Goal: Obtain resource: Obtain resource

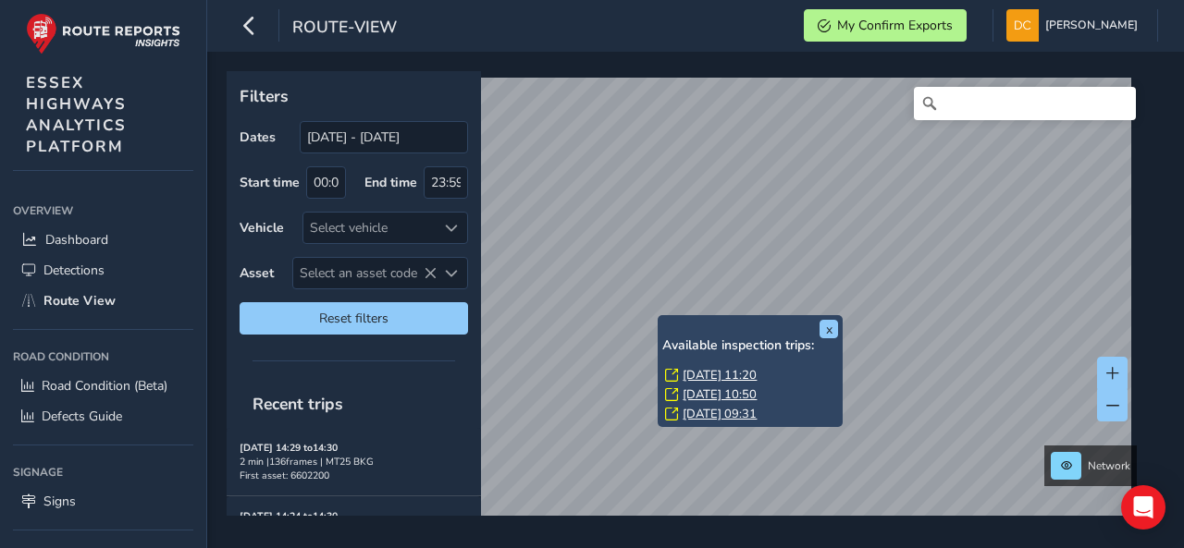
click at [707, 374] on link "Wed, 20 Aug, 11:20" at bounding box center [719, 375] width 74 height 17
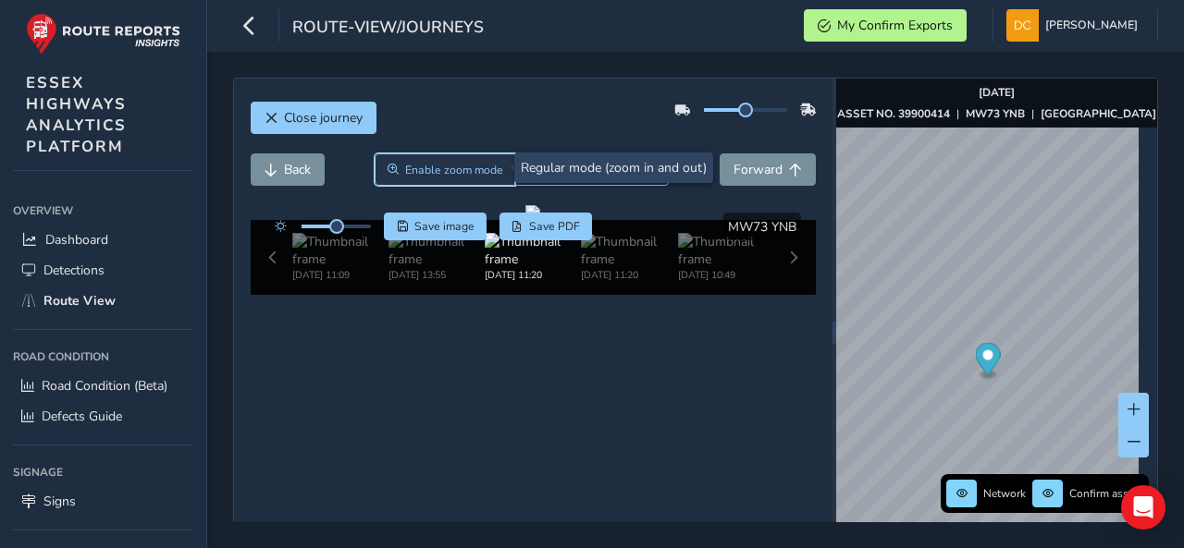
click at [440, 168] on span "Enable zoom mode" at bounding box center [454, 170] width 98 height 15
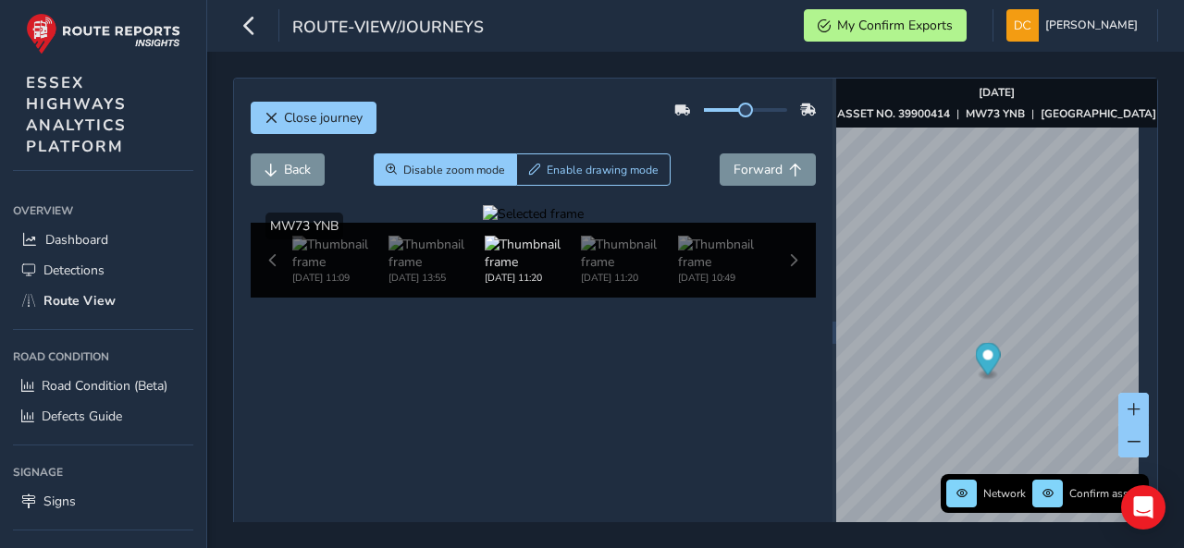
click at [483, 223] on div at bounding box center [533, 214] width 101 height 18
click at [459, 417] on img at bounding box center [1024, 146] width 2663 height 1498
click at [483, 223] on div at bounding box center [533, 214] width 101 height 18
click at [456, 415] on img at bounding box center [1034, 153] width 2663 height 1498
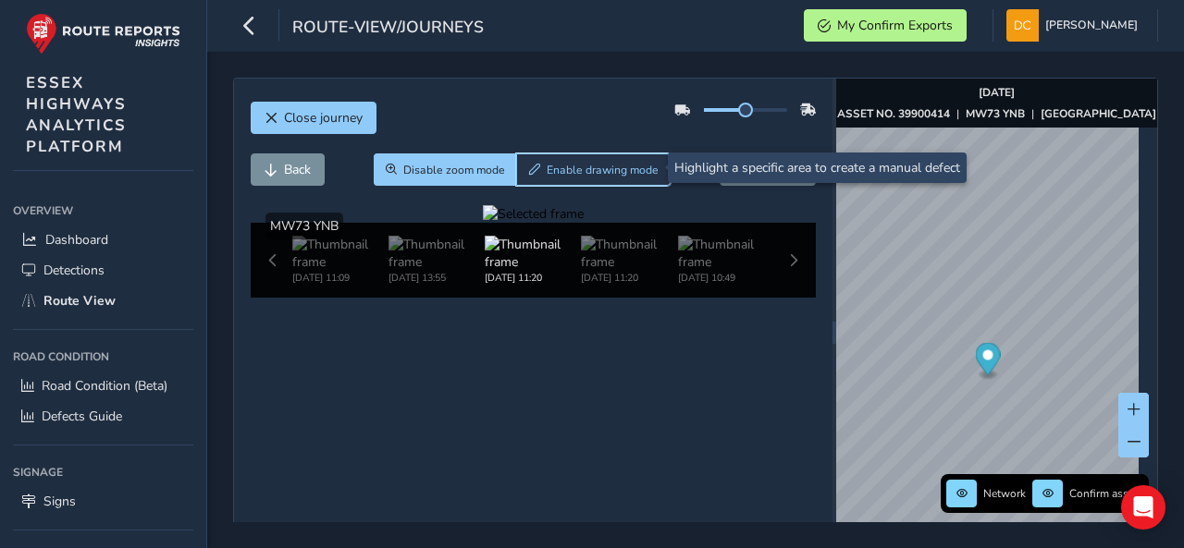
click at [576, 168] on span "Enable drawing mode" at bounding box center [602, 170] width 112 height 15
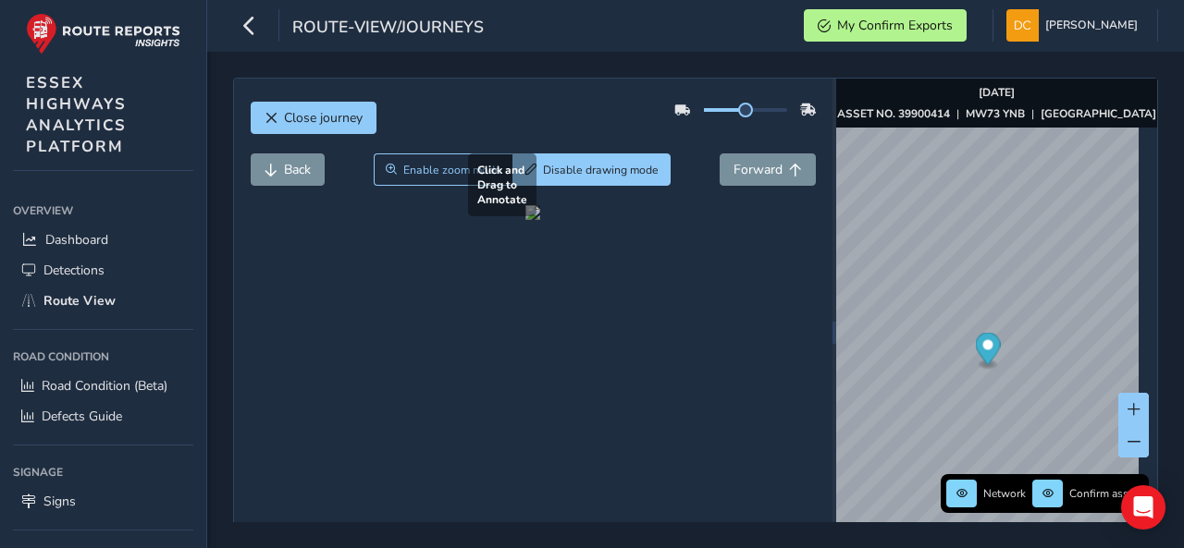
drag, startPoint x: 435, startPoint y: 406, endPoint x: 488, endPoint y: 423, distance: 56.2
click at [525, 220] on div at bounding box center [532, 212] width 15 height 15
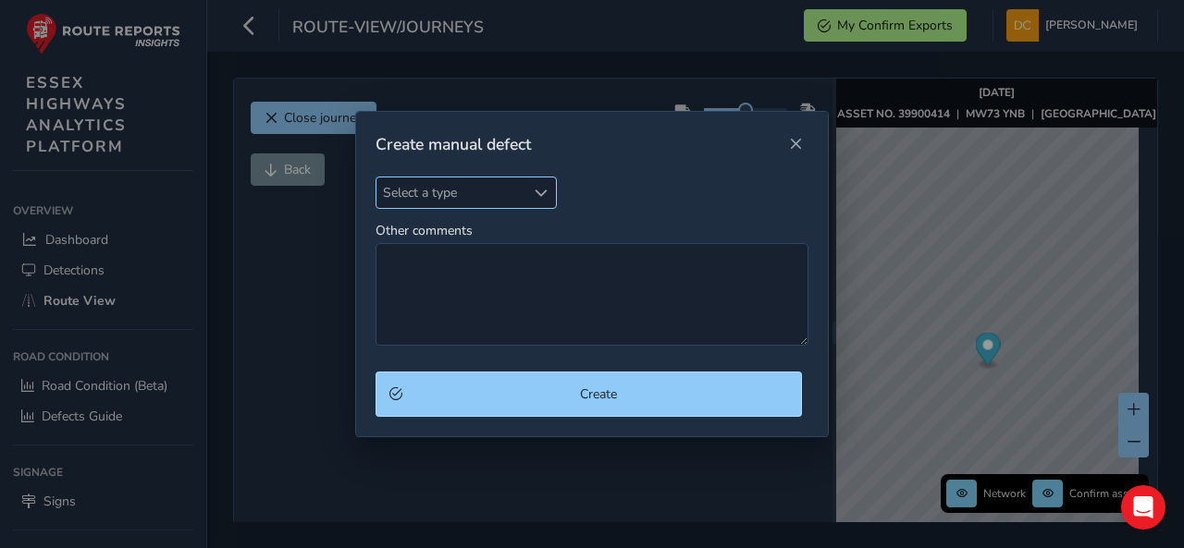
click at [483, 188] on span "Select a type" at bounding box center [450, 193] width 149 height 31
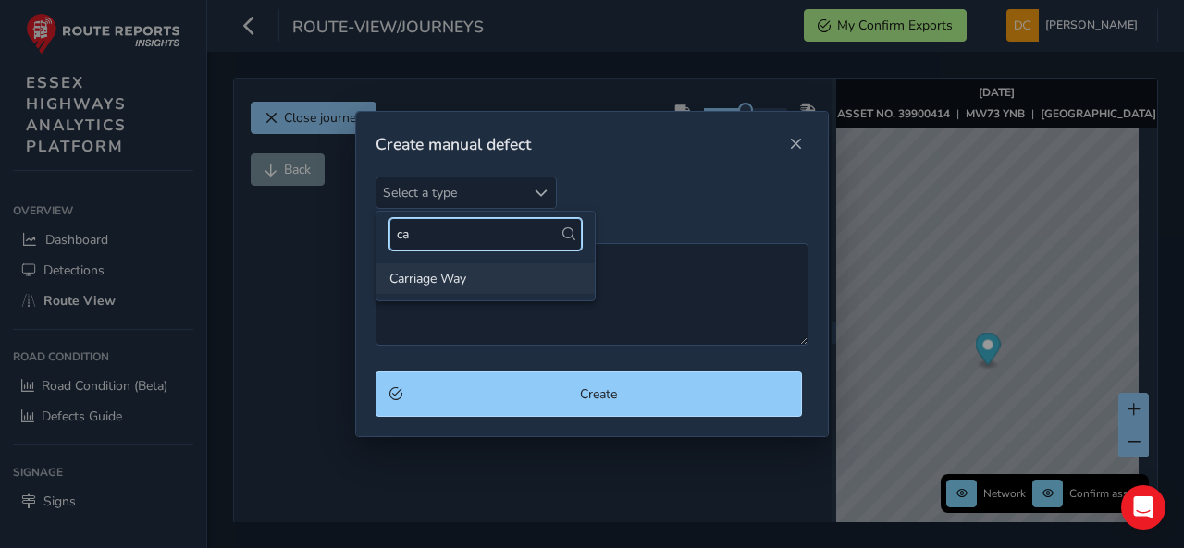
type input "ca"
click at [446, 290] on li "Carriage Way" at bounding box center [485, 279] width 218 height 31
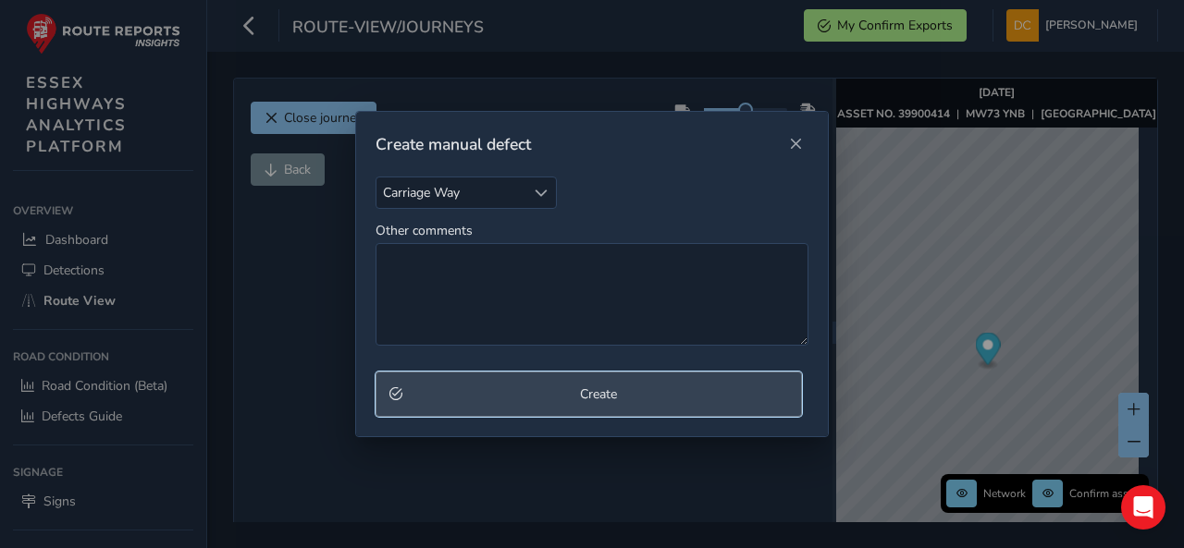
click at [507, 395] on span "Create" at bounding box center [598, 395] width 379 height 18
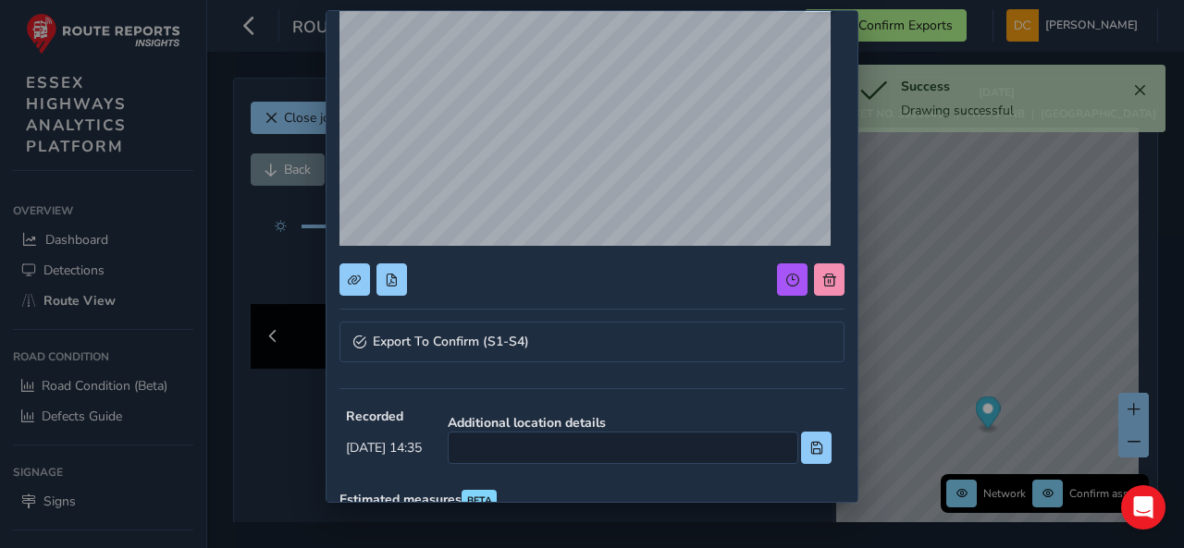
scroll to position [277, 0]
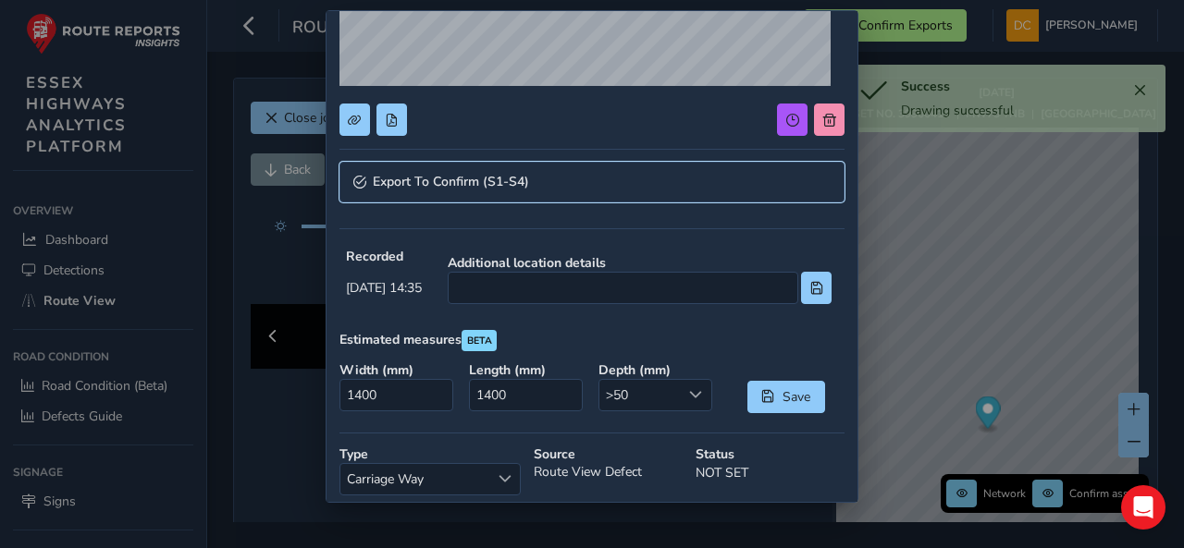
click at [444, 187] on span "Export To Confirm (S1-S4)" at bounding box center [451, 182] width 156 height 13
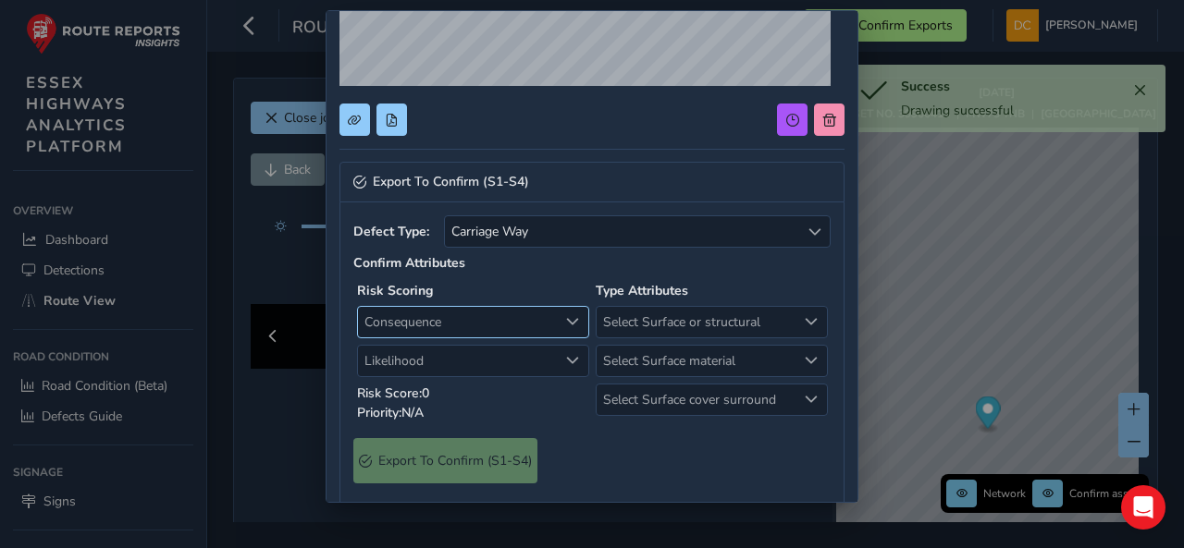
click at [460, 318] on span "Consequence" at bounding box center [458, 322] width 200 height 31
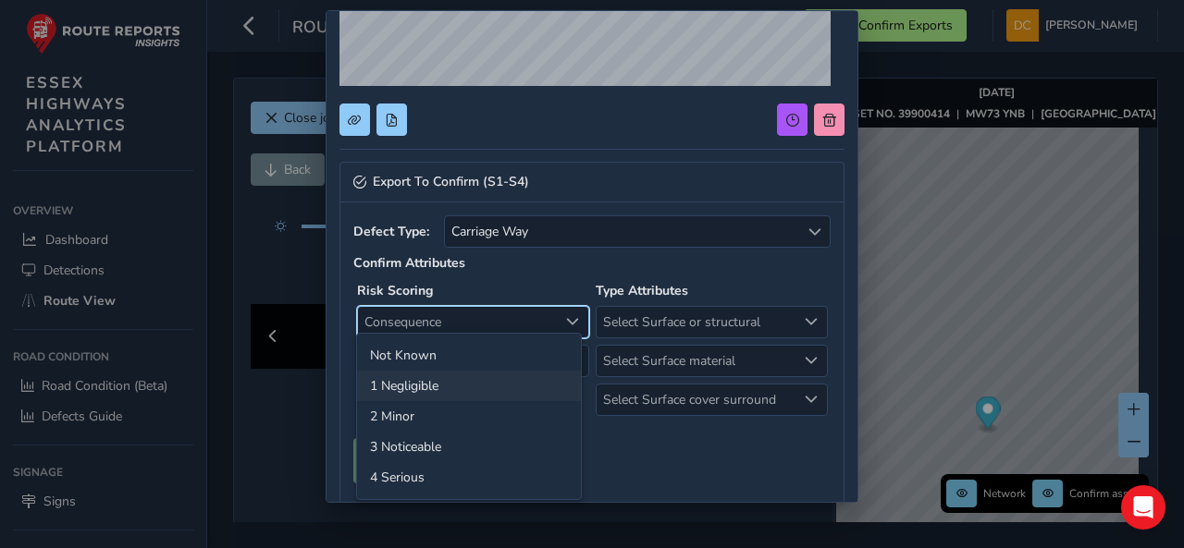
click at [447, 389] on li "1 Negligible" at bounding box center [469, 386] width 224 height 31
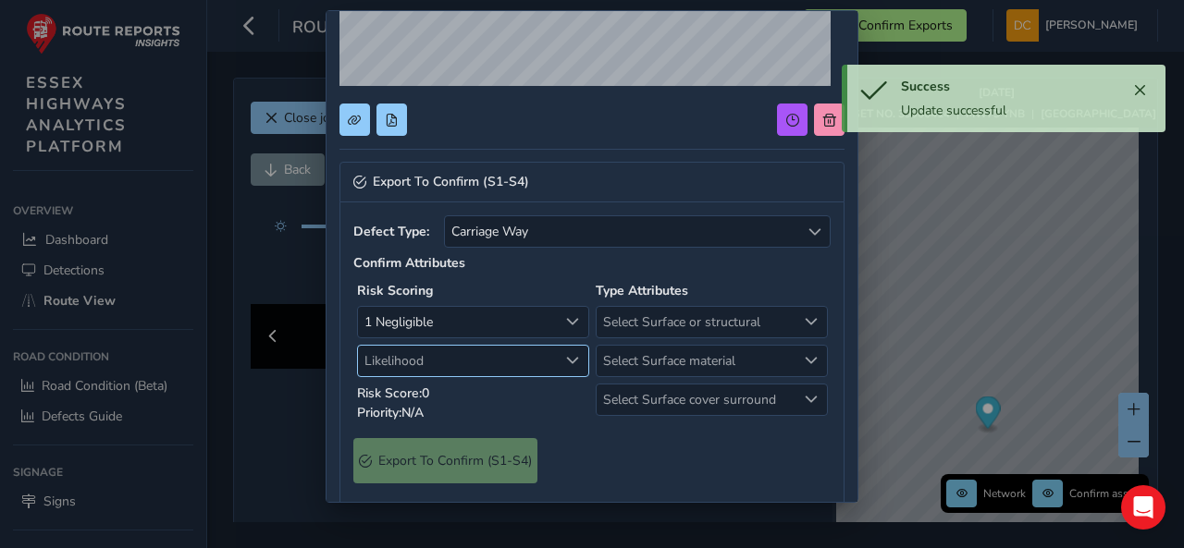
click at [444, 359] on span "Likelihood" at bounding box center [458, 361] width 200 height 31
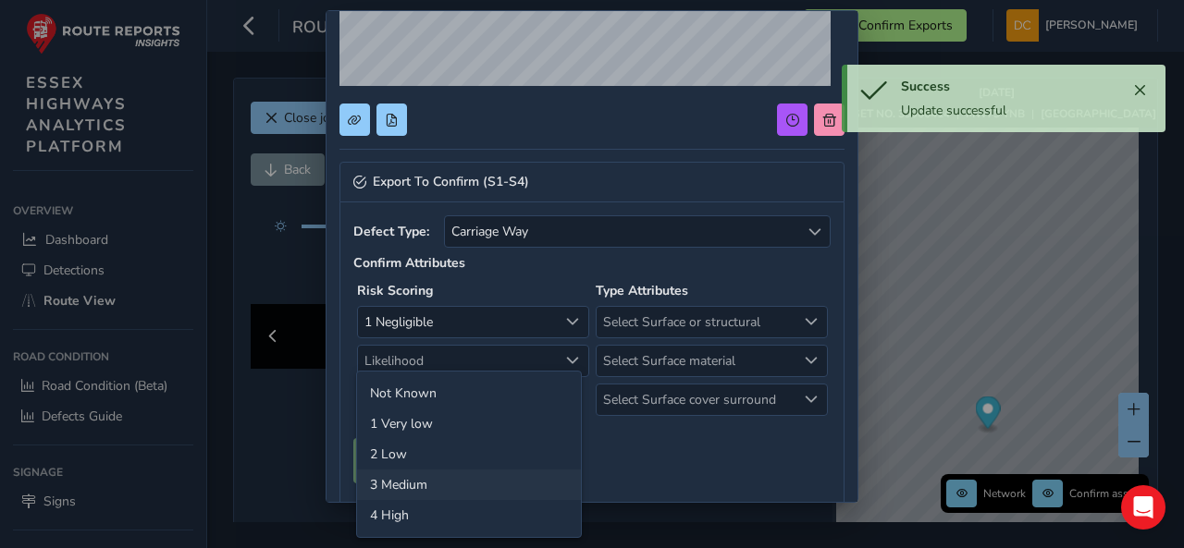
click at [453, 473] on li "3 Medium" at bounding box center [469, 485] width 224 height 31
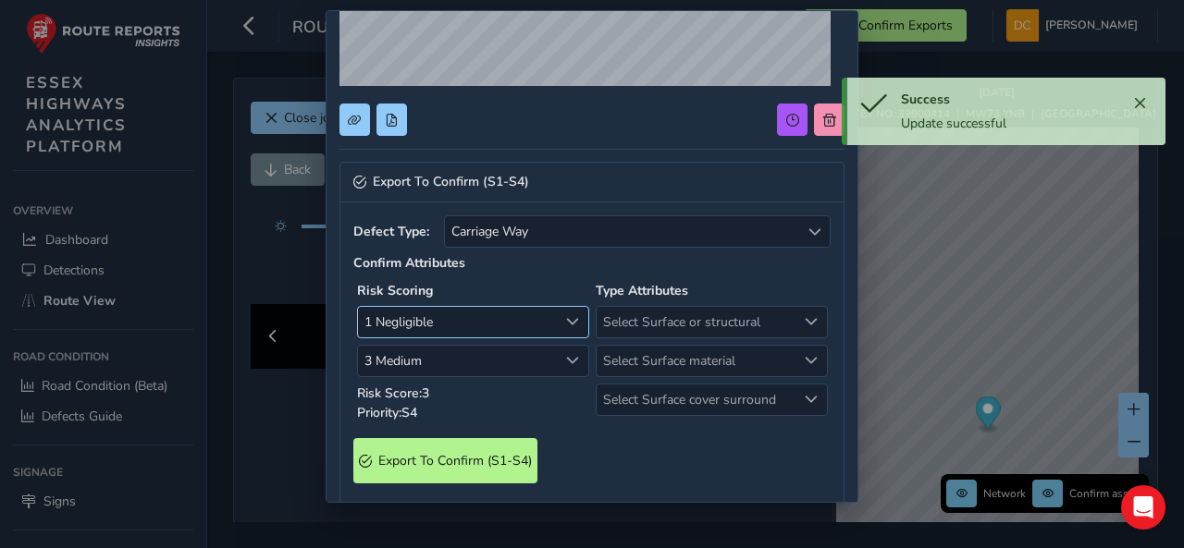
click at [468, 332] on div "1 Negligible 1 Negligible" at bounding box center [473, 322] width 232 height 32
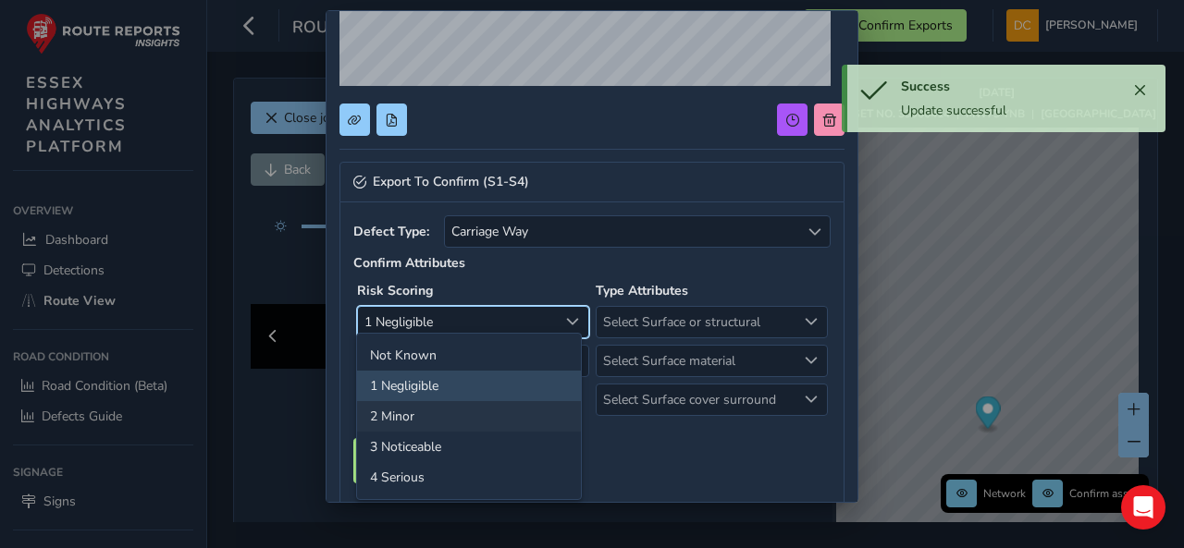
click at [460, 405] on li "2 Minor" at bounding box center [469, 416] width 224 height 31
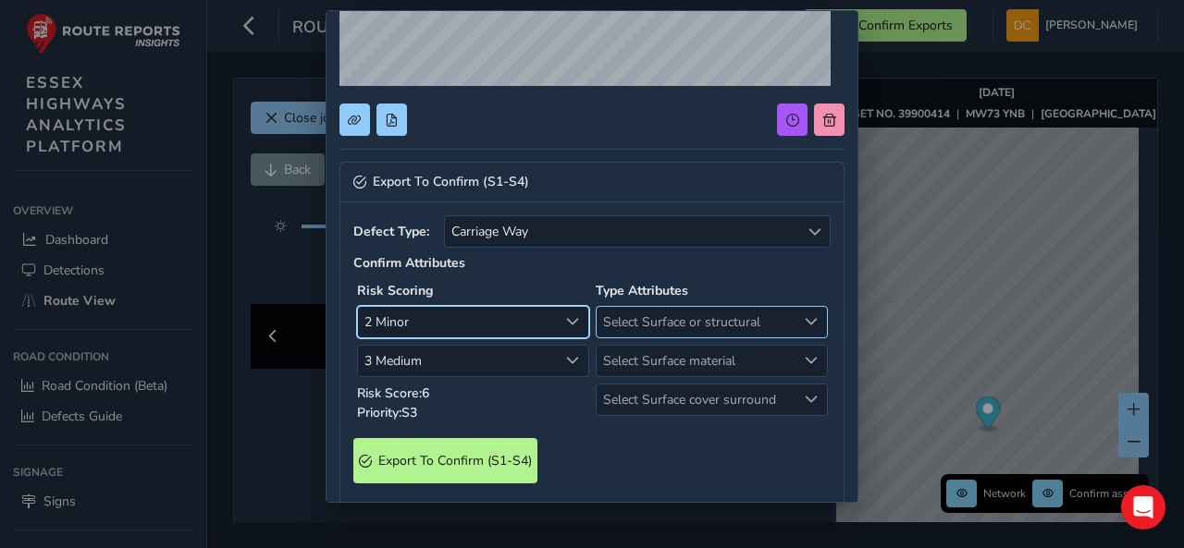
click at [634, 316] on span "Select Surface or structural" at bounding box center [696, 322] width 200 height 31
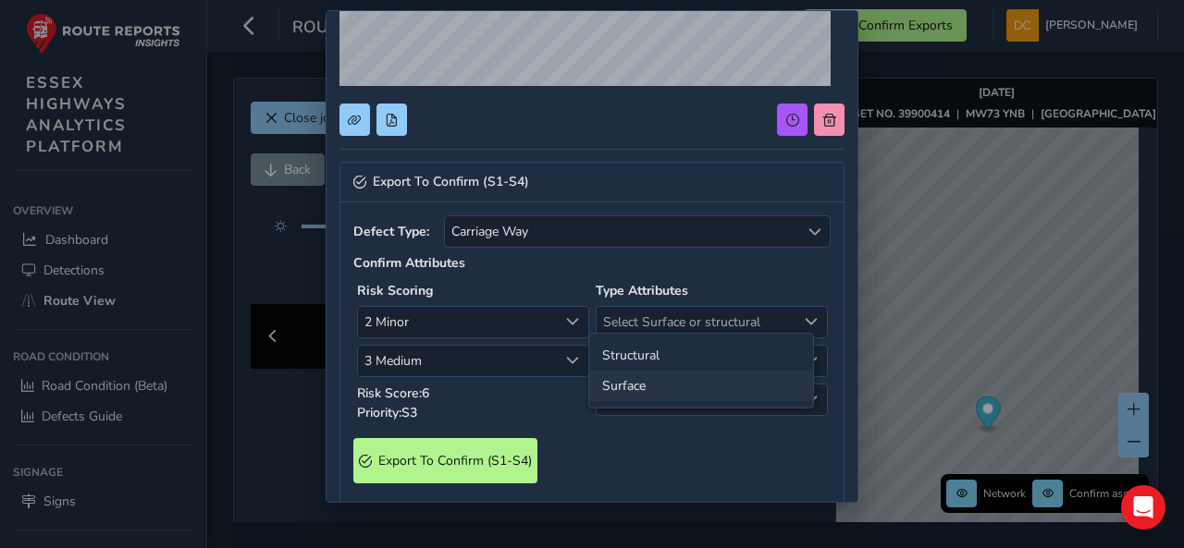
click at [645, 391] on li "Surface" at bounding box center [701, 386] width 224 height 31
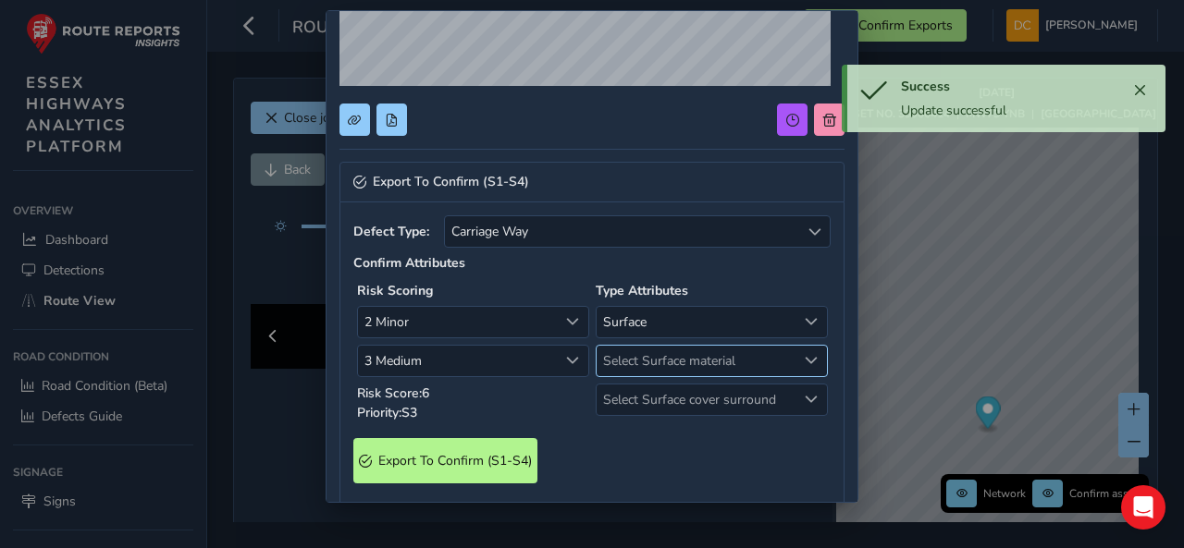
click at [632, 362] on span "Select Surface material" at bounding box center [696, 361] width 200 height 31
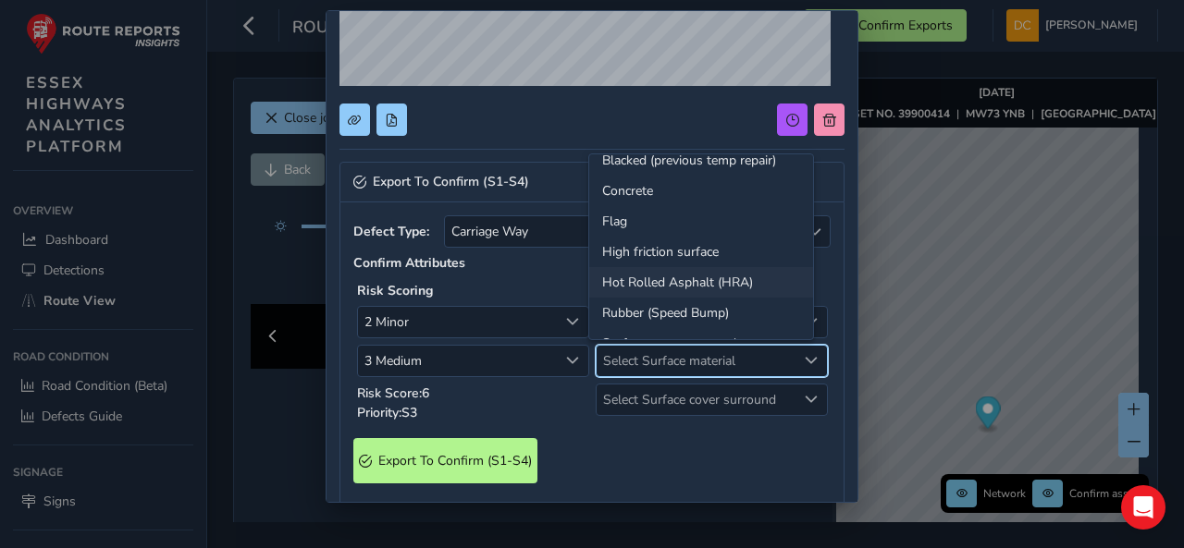
scroll to position [69, 0]
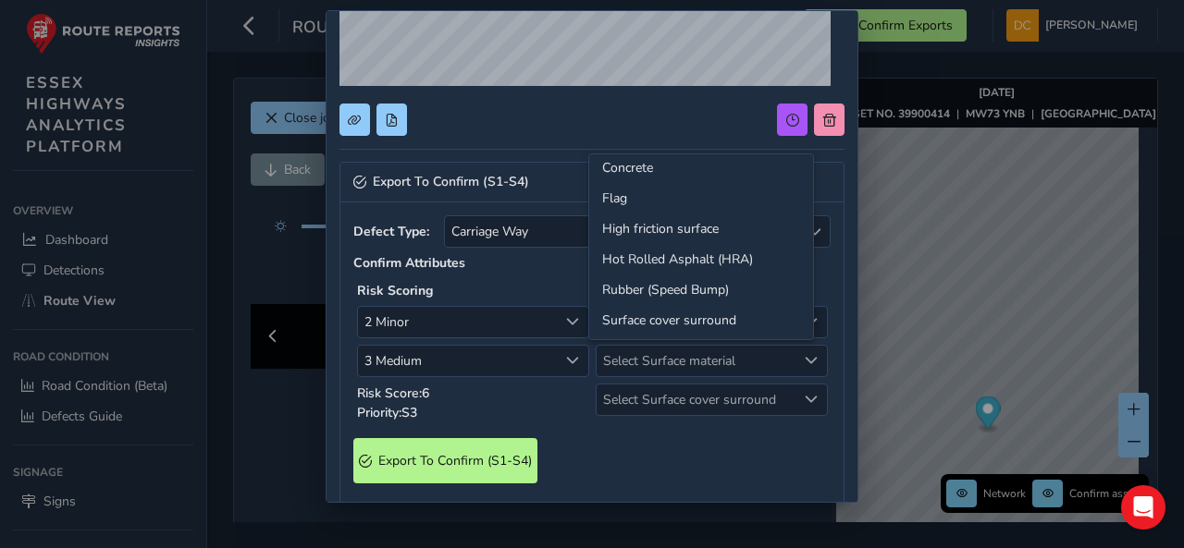
click at [570, 455] on div "Export To Confirm (S1-S4)" at bounding box center [591, 460] width 477 height 45
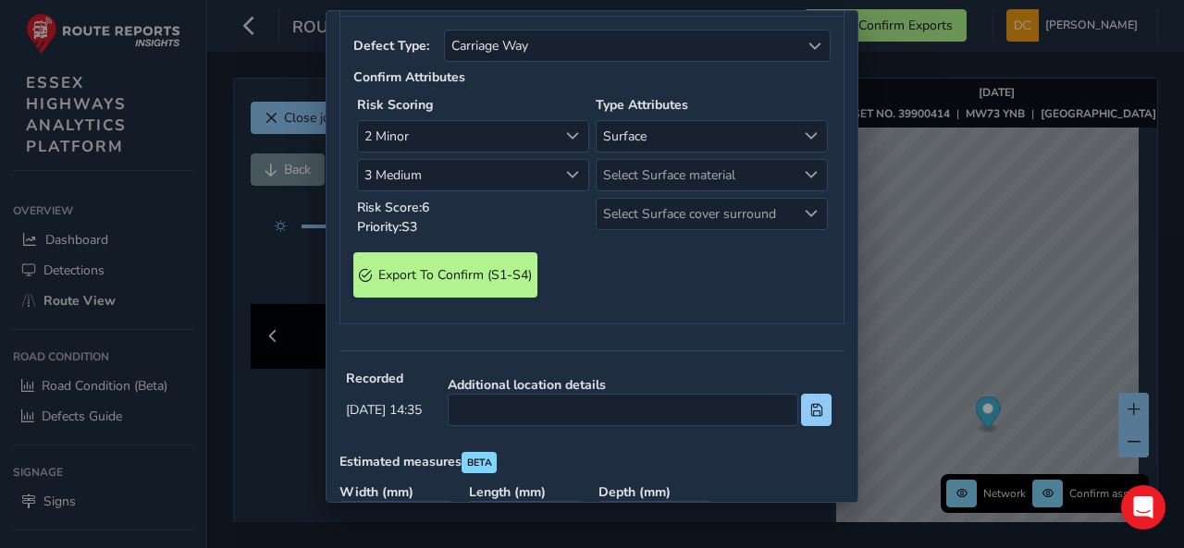
scroll to position [555, 0]
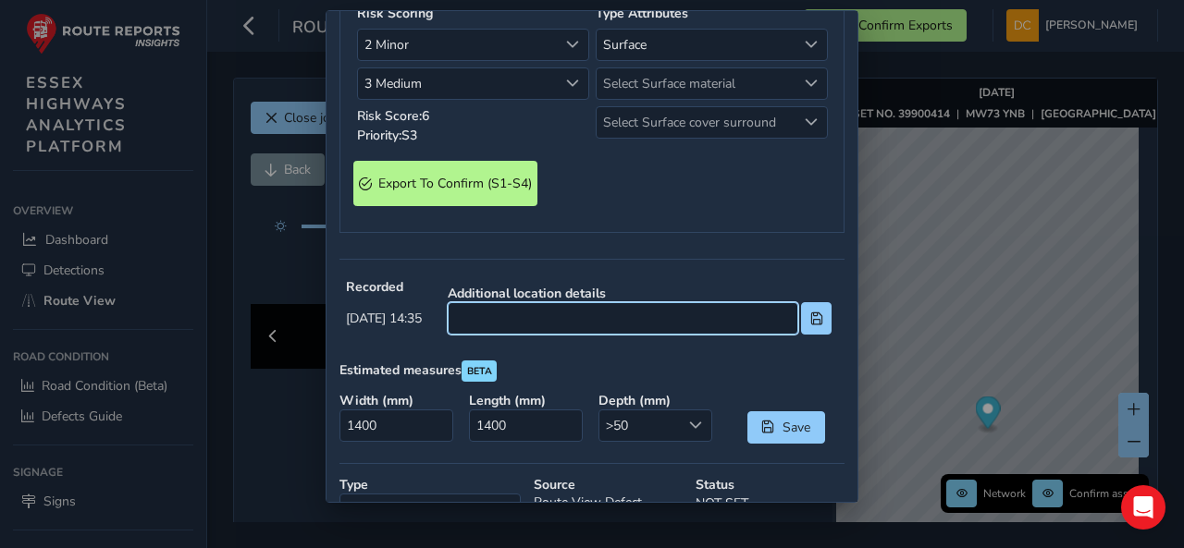
click at [557, 312] on input at bounding box center [623, 318] width 350 height 32
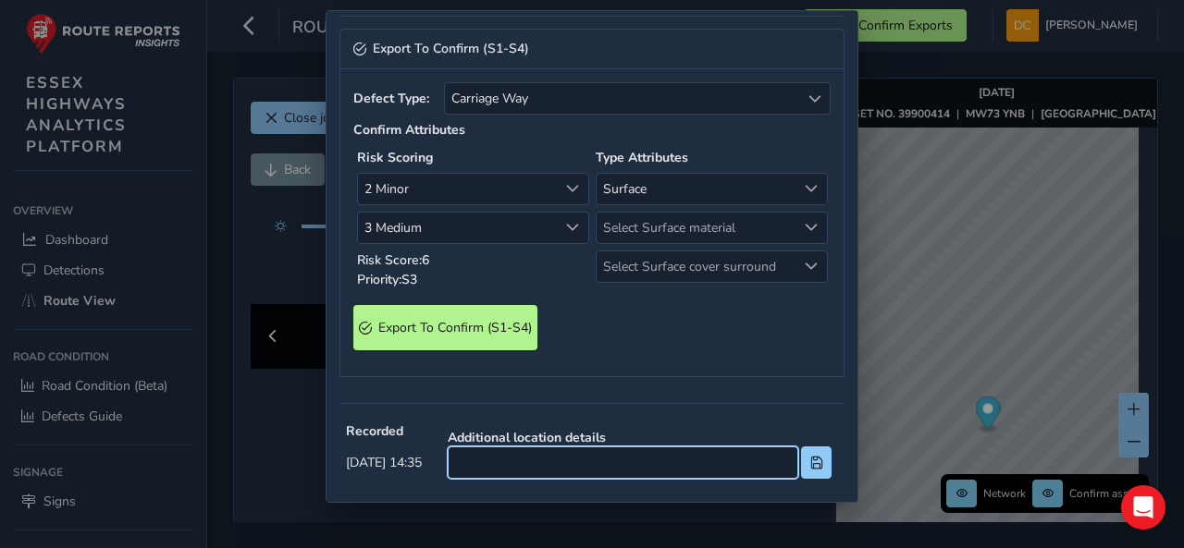
scroll to position [462, 0]
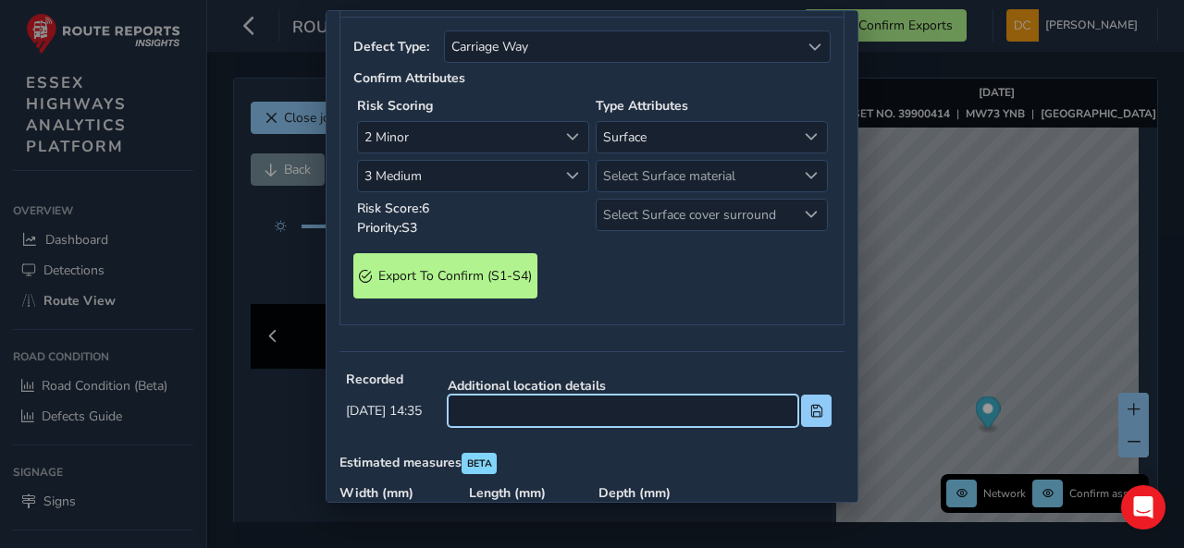
click at [595, 395] on input at bounding box center [623, 411] width 350 height 32
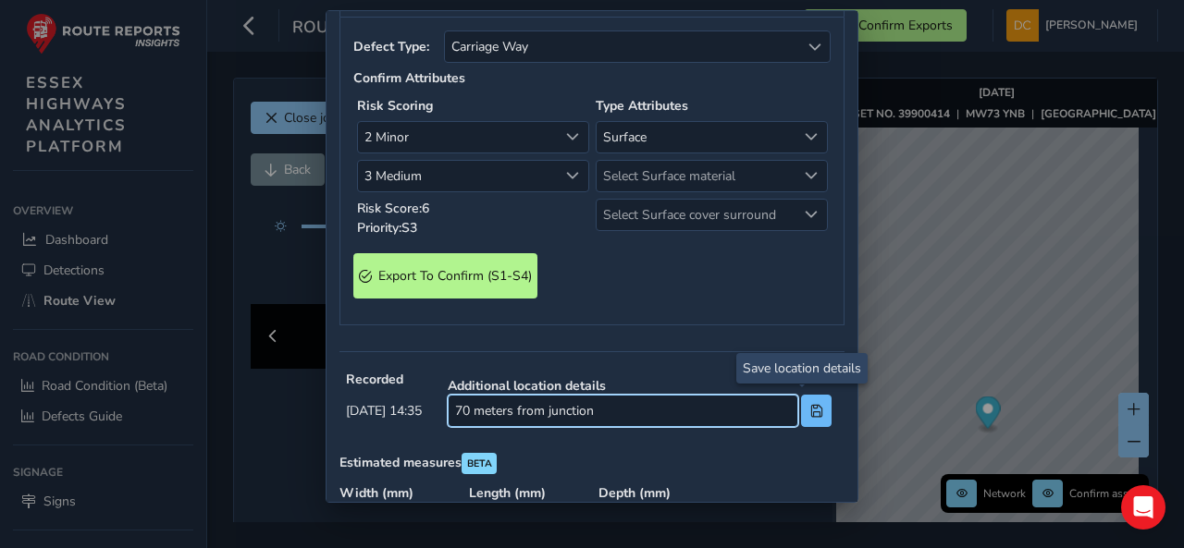
type input "70 meters from junction"
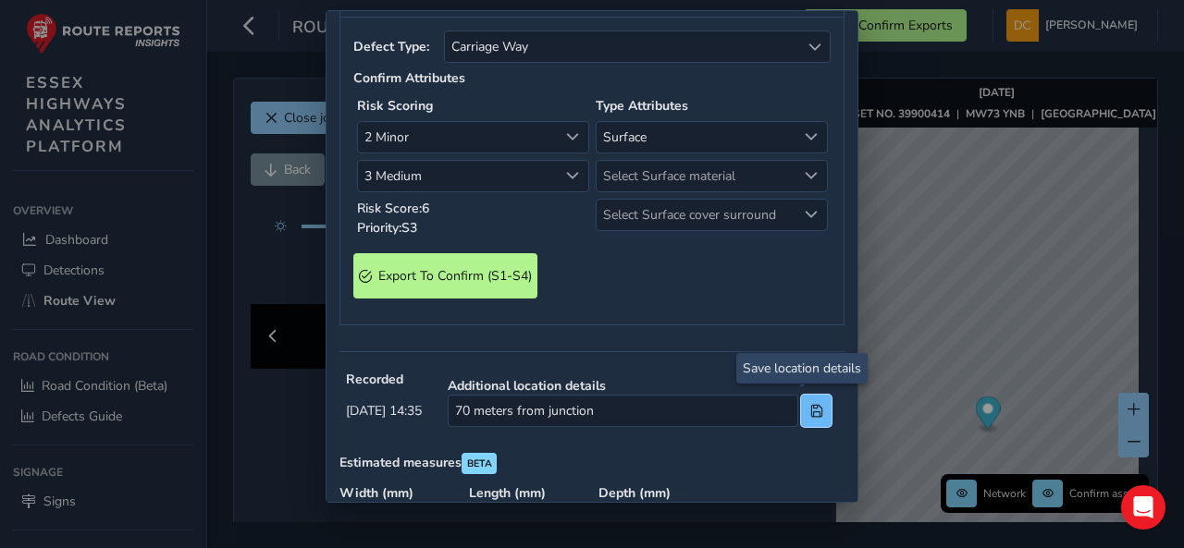
click at [810, 405] on span at bounding box center [816, 411] width 13 height 13
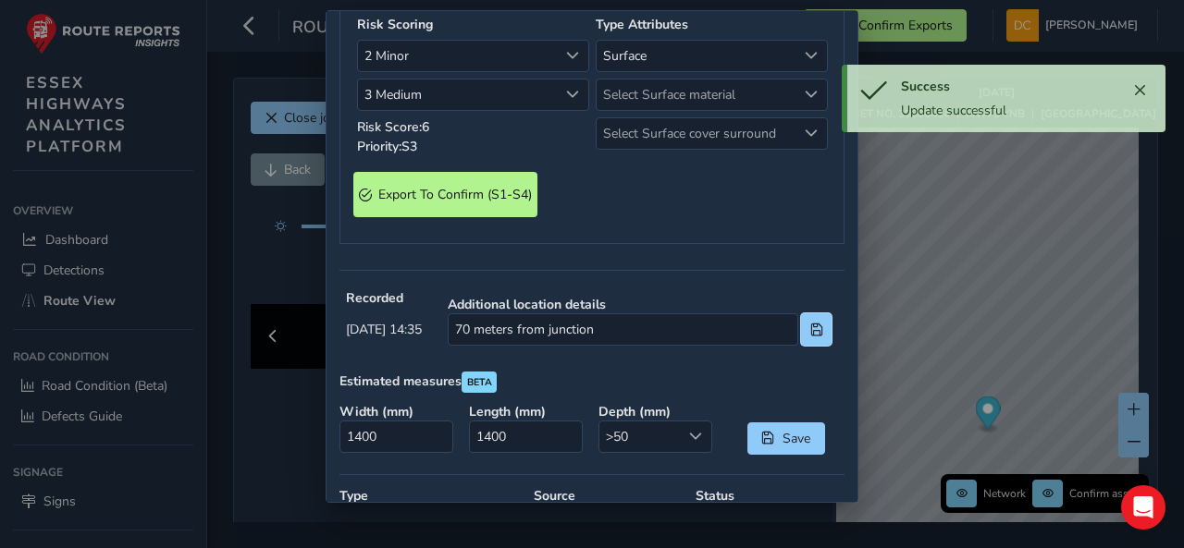
scroll to position [647, 0]
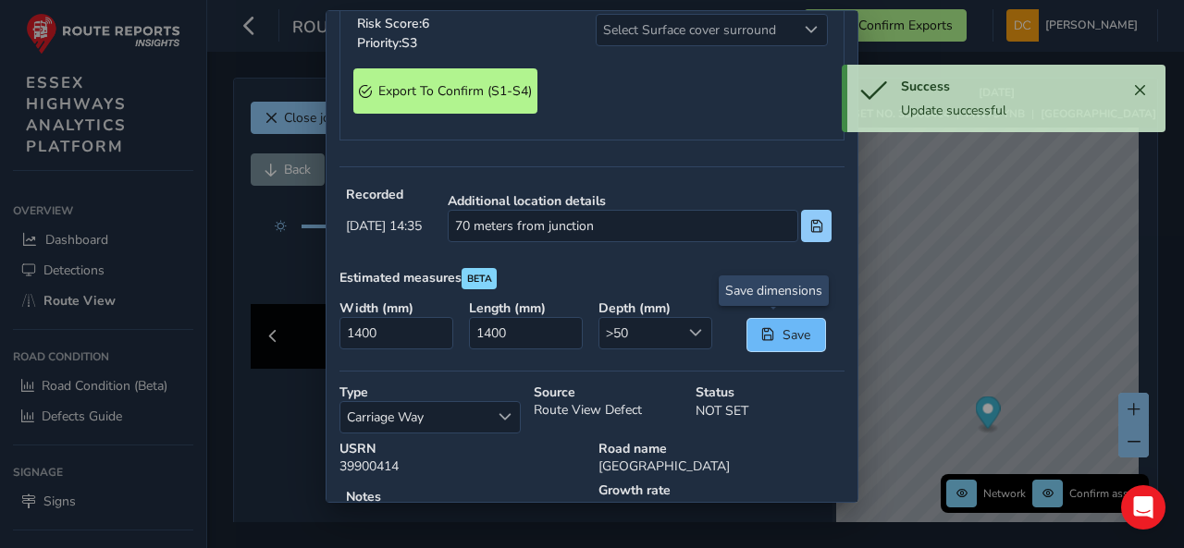
click at [780, 328] on span "Save" at bounding box center [795, 335] width 31 height 18
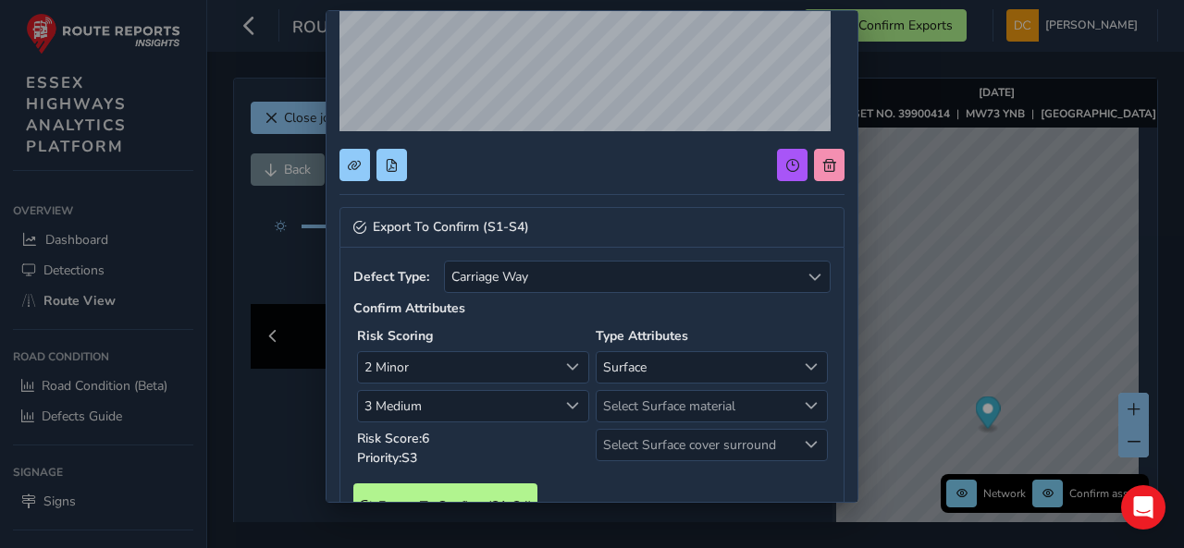
scroll to position [299, 0]
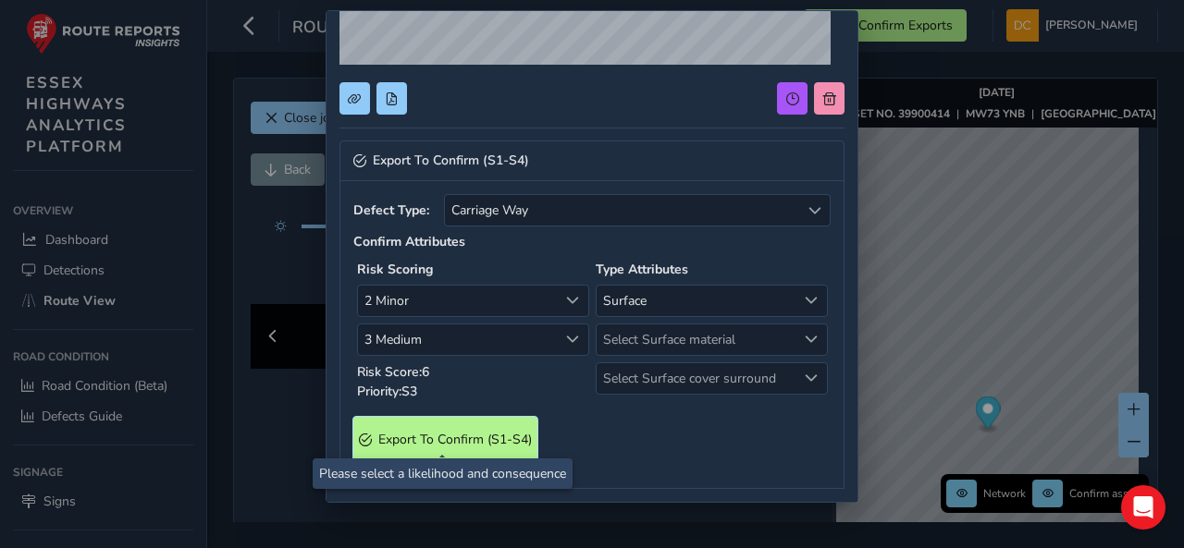
click at [492, 417] on S4\) "Export To Confirm (S1-S4)" at bounding box center [445, 439] width 184 height 45
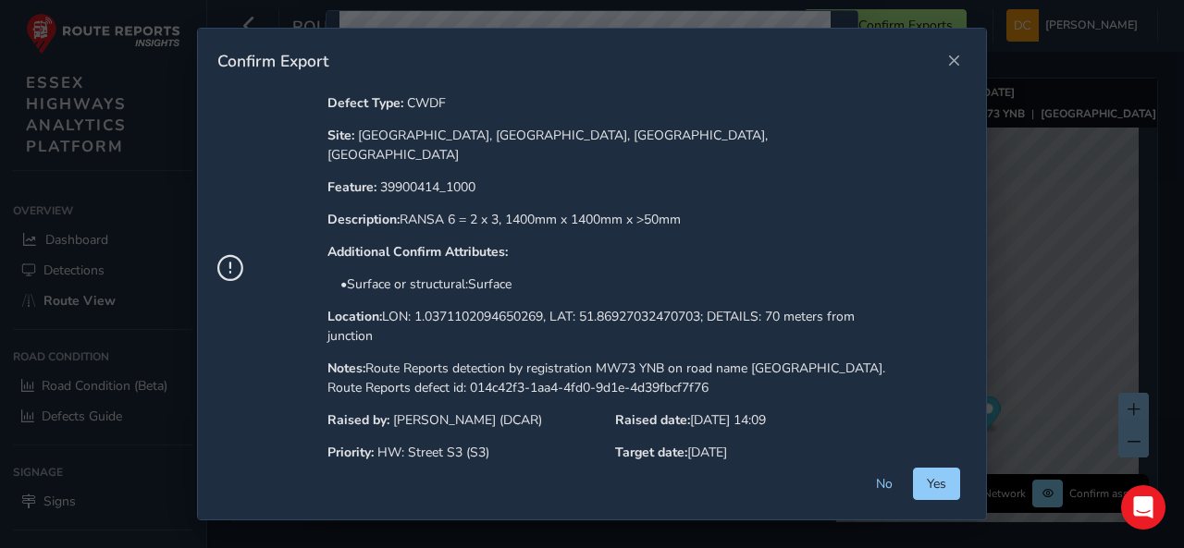
click at [934, 483] on span "Yes" at bounding box center [936, 484] width 19 height 18
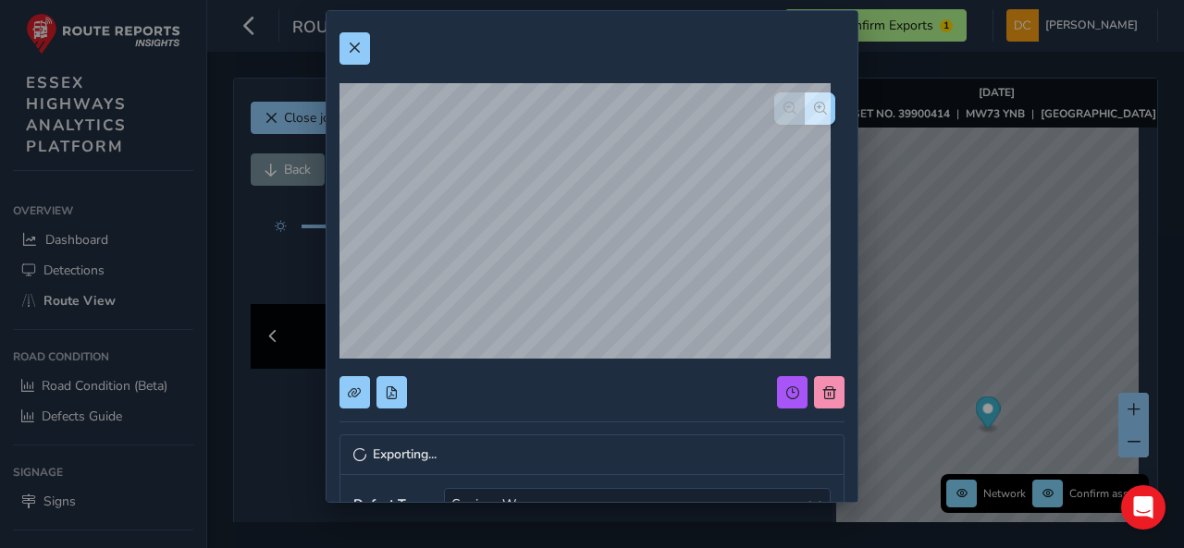
scroll to position [0, 0]
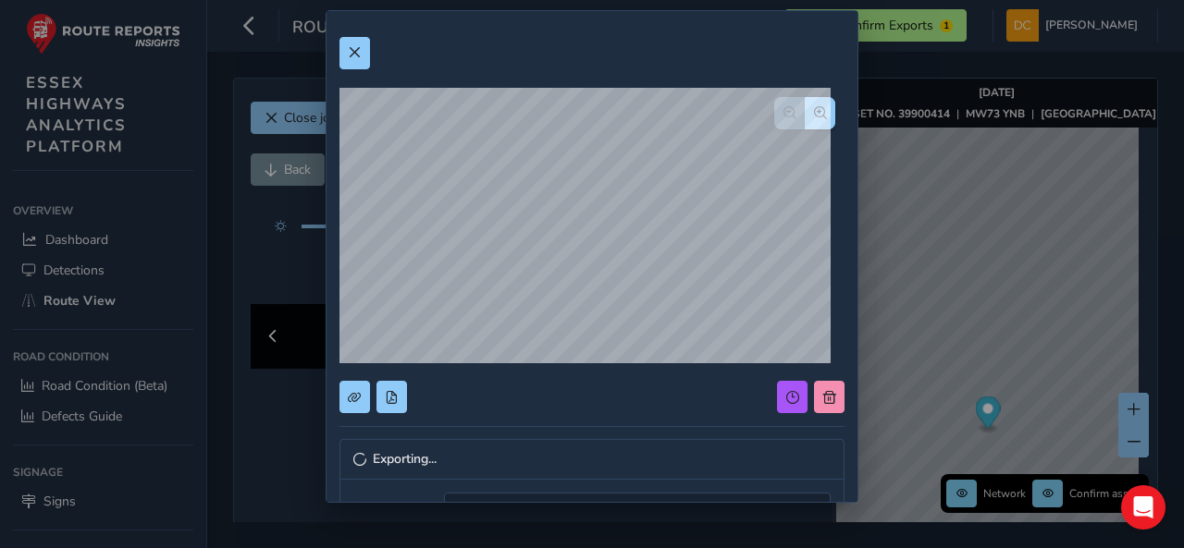
click at [970, 36] on div "Exporting... Defect Type: Carriage Way Carriage Way Confirm Attributes Risk Sco…" at bounding box center [592, 274] width 1184 height 548
click at [364, 56] on button at bounding box center [354, 53] width 31 height 32
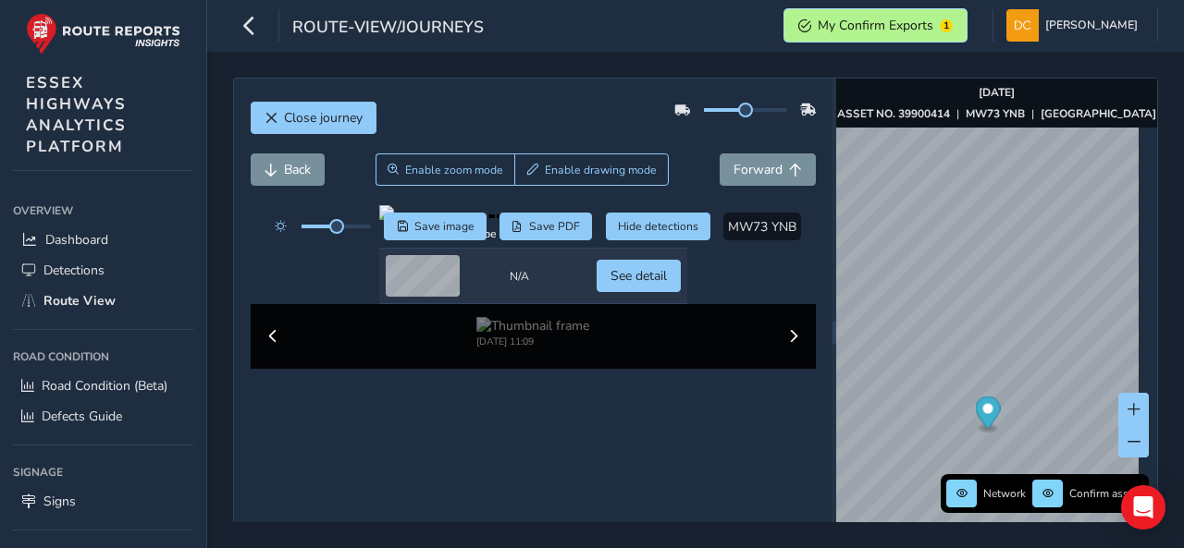
click at [910, 31] on span "My Confirm Exports" at bounding box center [875, 26] width 116 height 18
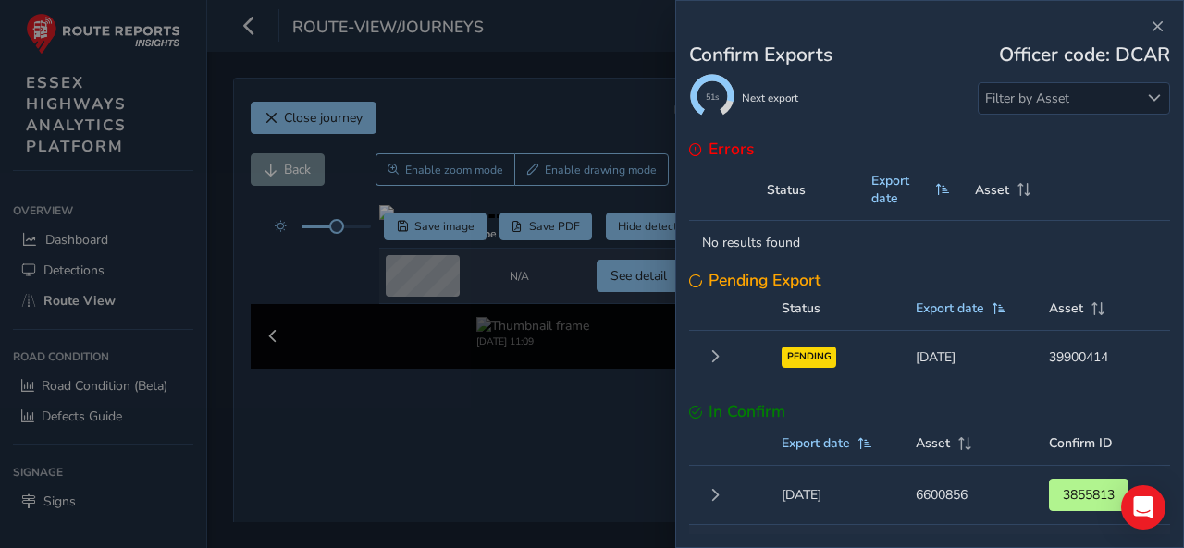
click at [808, 363] on span "PENDING" at bounding box center [808, 357] width 55 height 21
click at [711, 357] on span "Expand 014c42f3-1aa4-4fd0-9d1e-4d39fbcf7f76" at bounding box center [714, 356] width 13 height 13
click at [716, 359] on span "Collapse 014c42f3-1aa4-4fd0-9d1e-4d39fbcf7f76" at bounding box center [714, 356] width 13 height 13
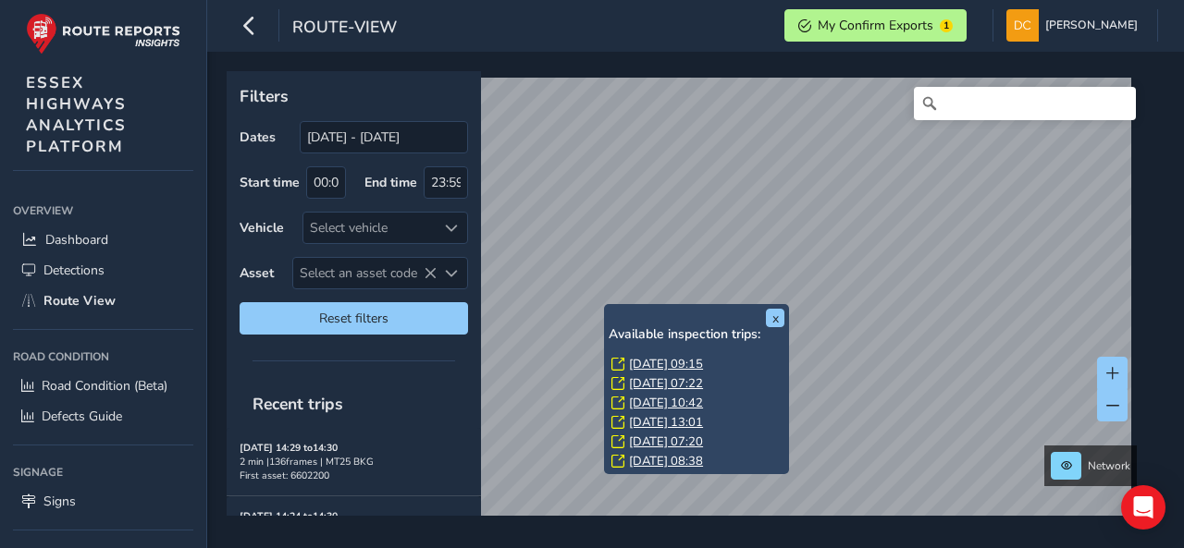
click at [644, 361] on link "Thu, 4 Sep, 09:15" at bounding box center [666, 364] width 74 height 17
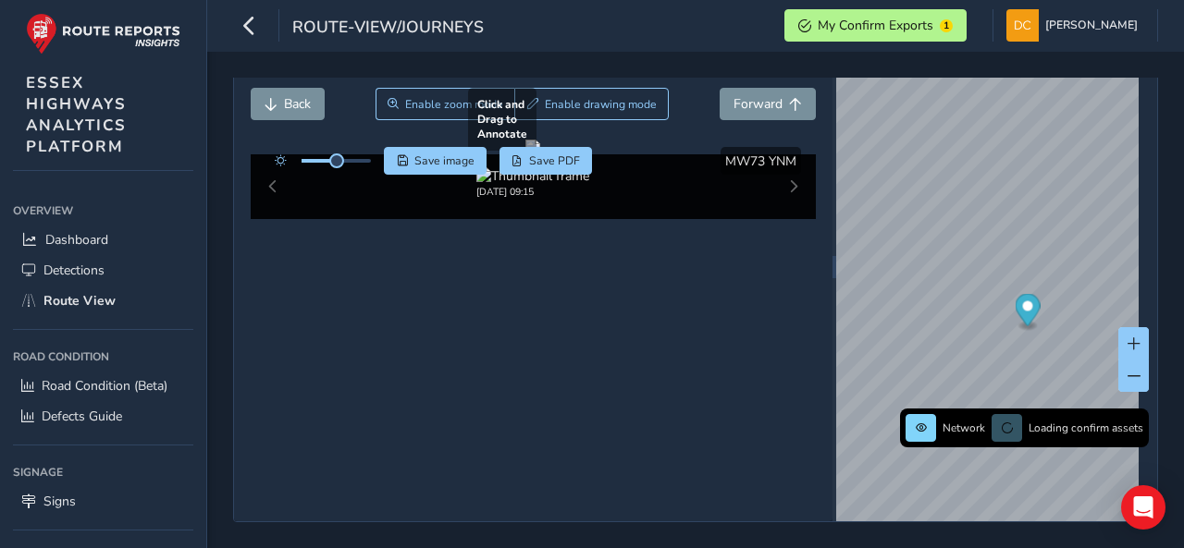
scroll to position [92, 0]
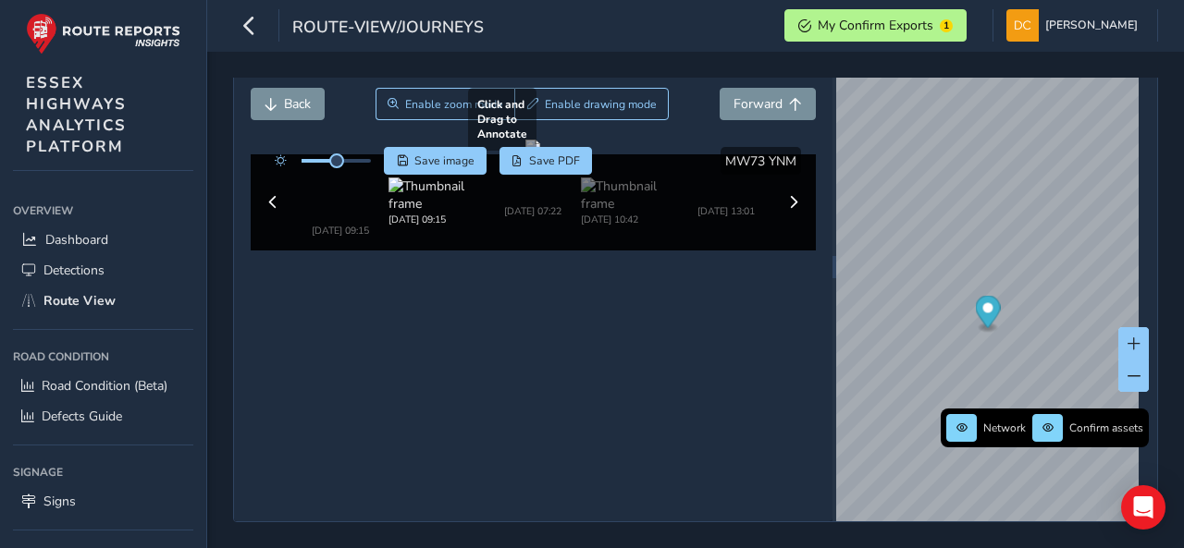
scroll to position [85, 0]
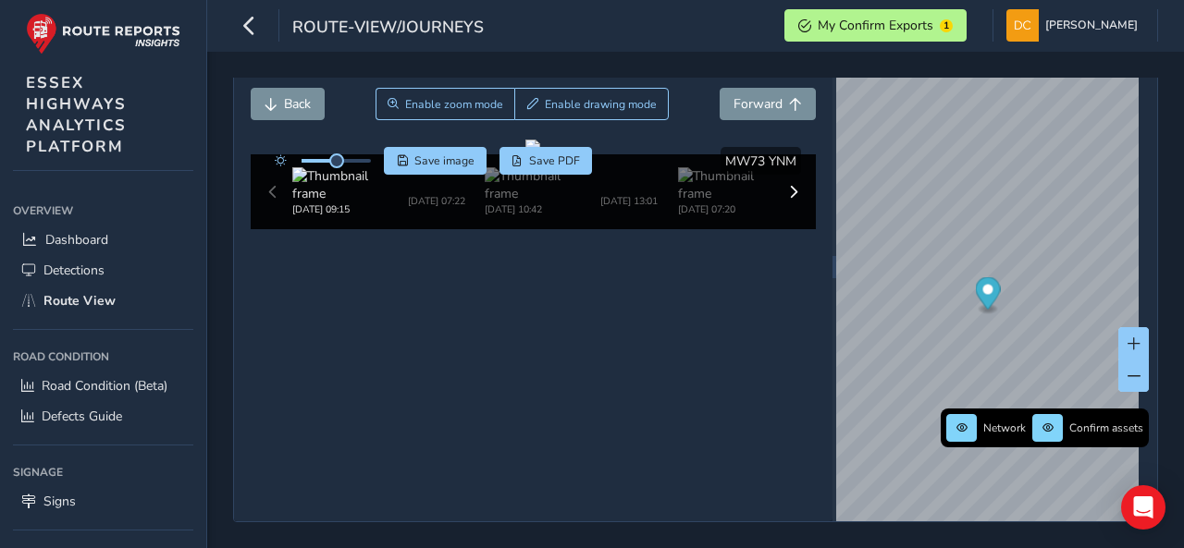
scroll to position [85, 0]
click at [539, 203] on img at bounding box center [533, 184] width 96 height 35
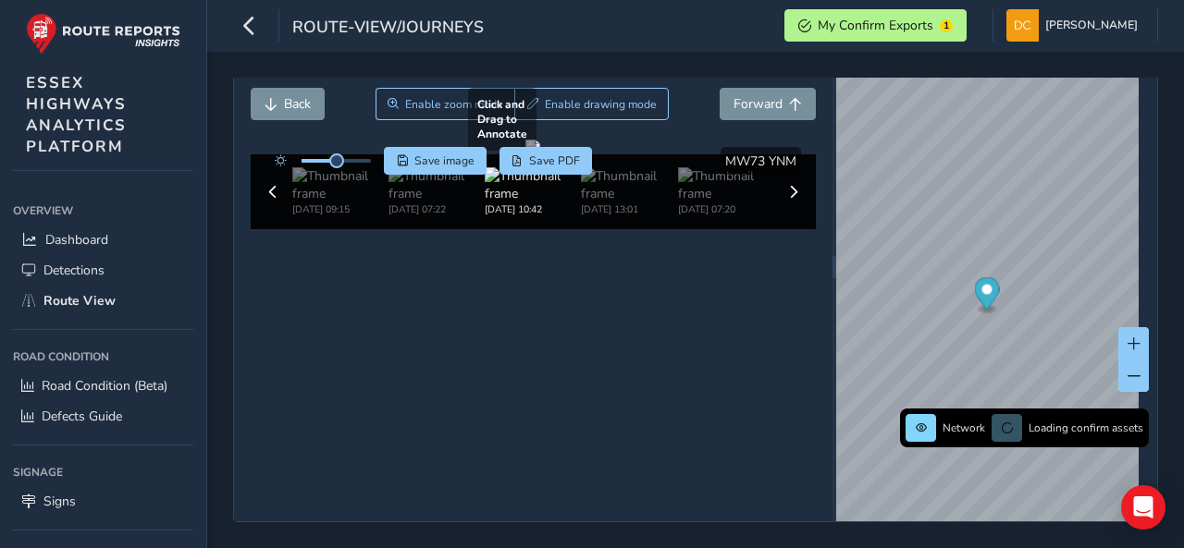
click at [540, 154] on div at bounding box center [532, 147] width 15 height 15
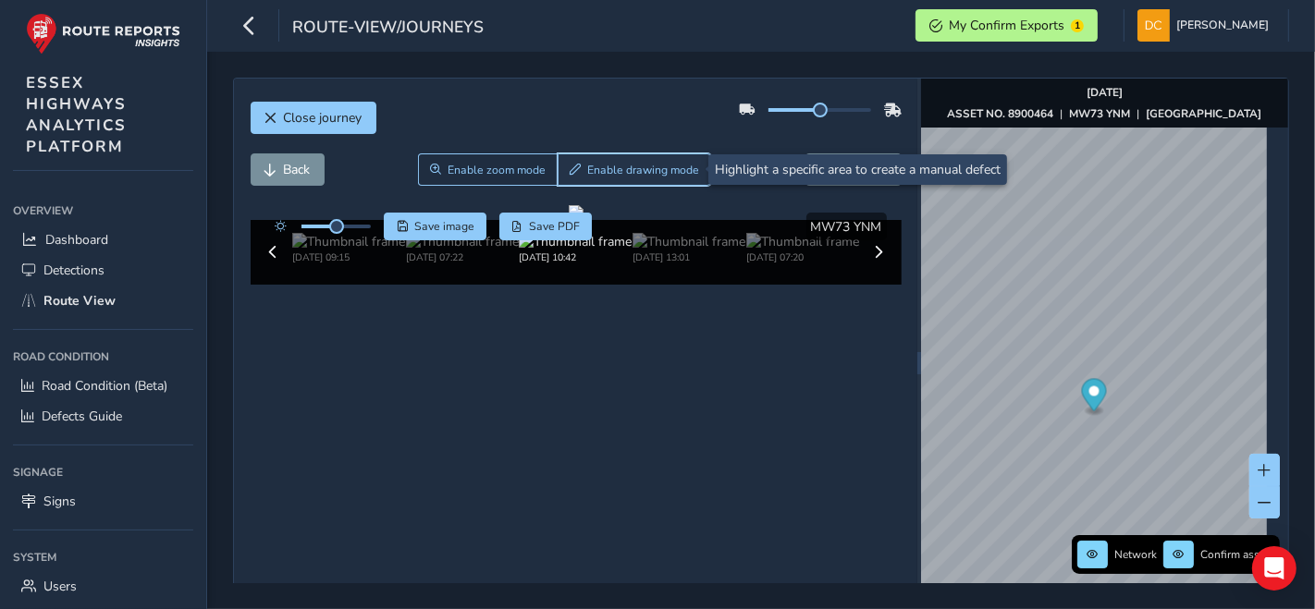
click at [616, 164] on span "Enable drawing mode" at bounding box center [643, 170] width 112 height 15
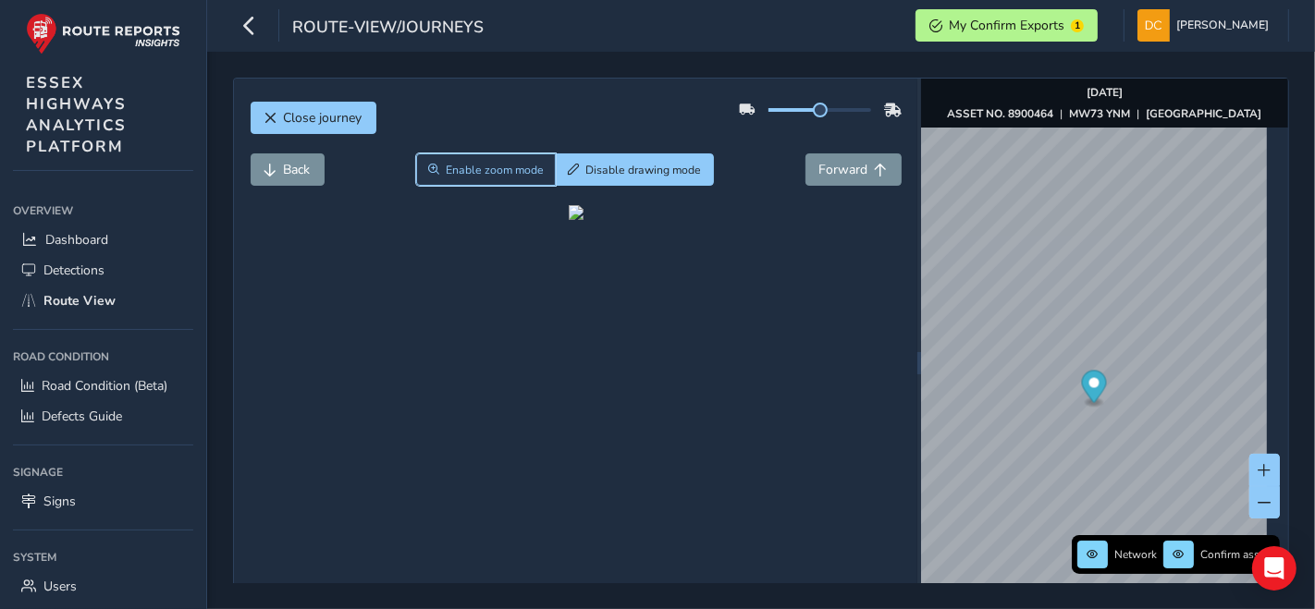
click at [509, 179] on button "Enable zoom mode" at bounding box center [486, 169] width 141 height 32
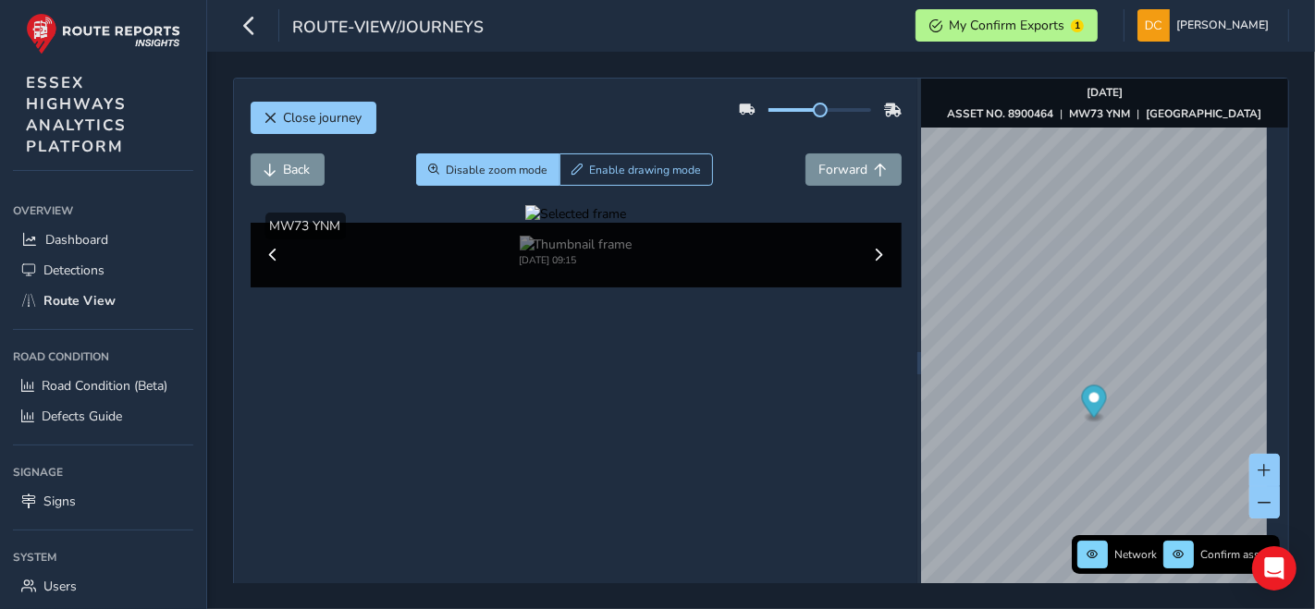
click at [626, 223] on div at bounding box center [575, 214] width 101 height 18
click at [629, 390] on img at bounding box center [662, 370] width 2663 height 1498
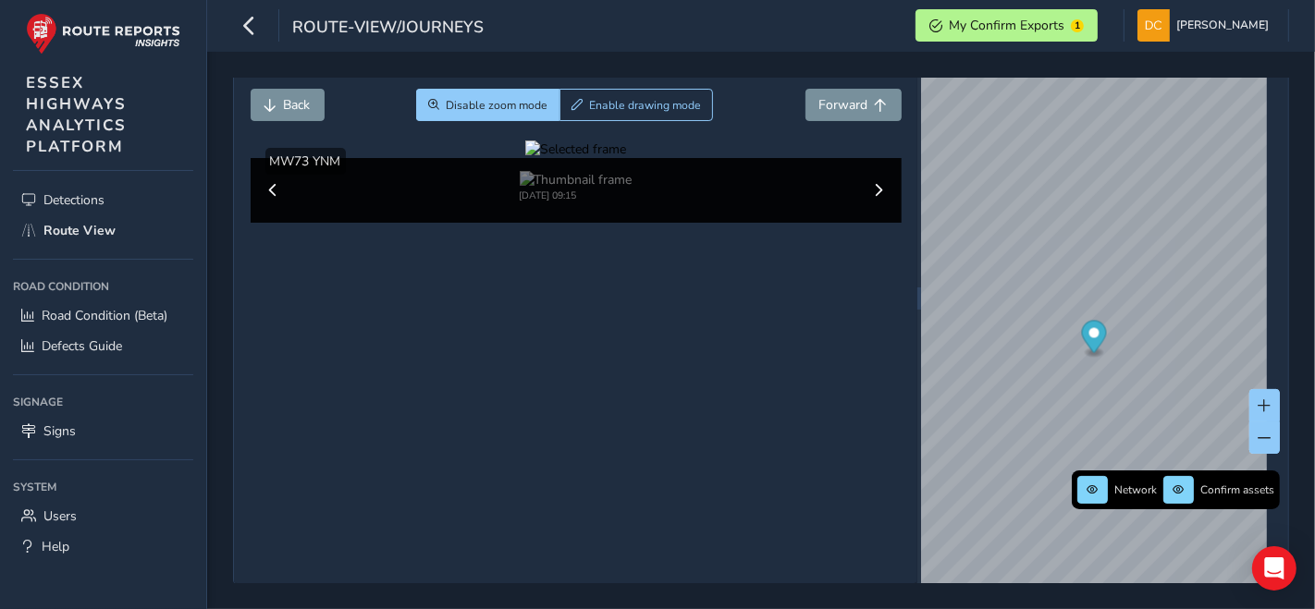
scroll to position [96, 0]
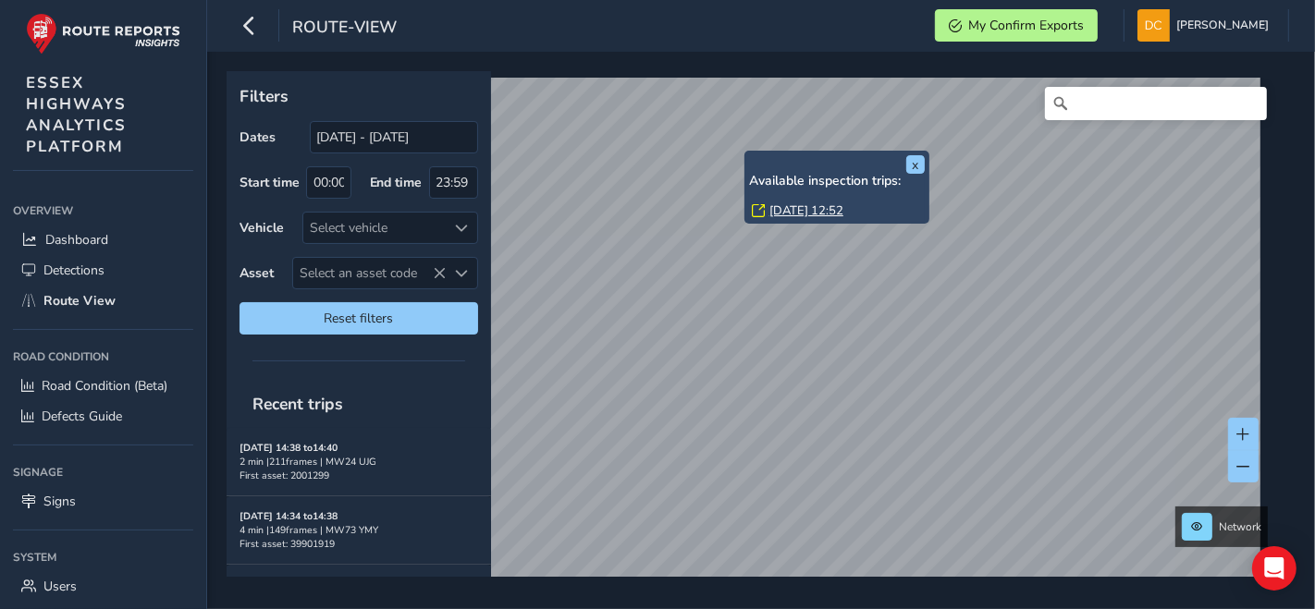
click at [767, 207] on div "Mon, 11 Aug, 12:52" at bounding box center [838, 211] width 173 height 17
click at [777, 207] on link "Mon, 11 Aug, 12:52" at bounding box center [806, 211] width 74 height 17
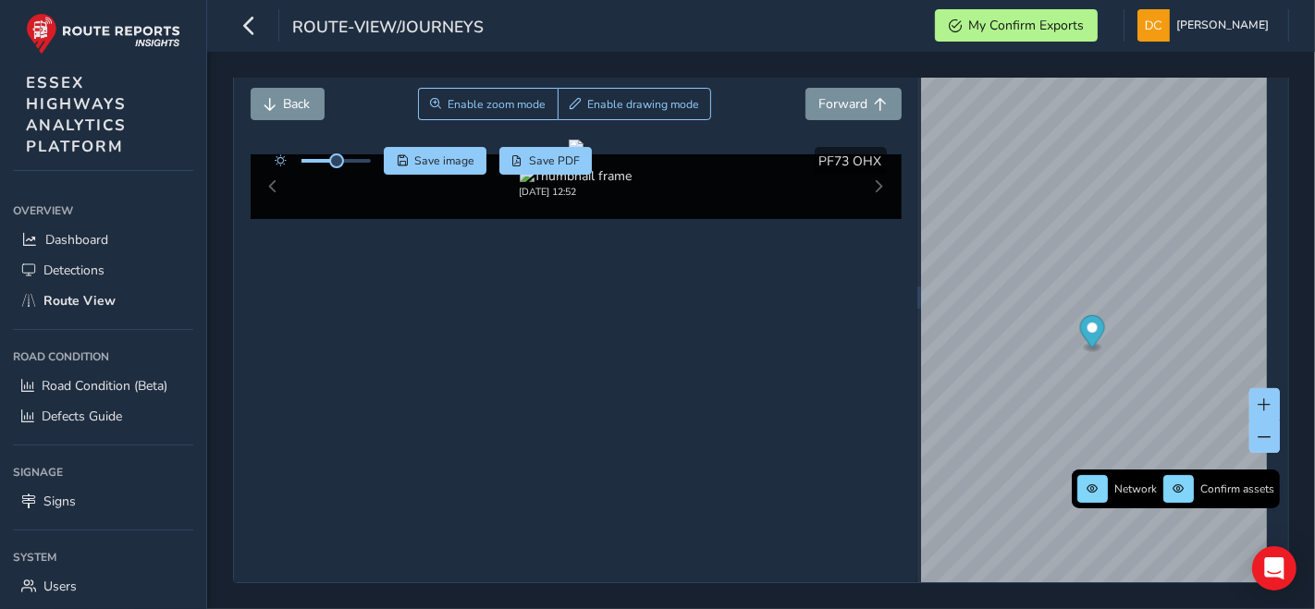
scroll to position [96, 0]
click at [433, 153] on span "Save image" at bounding box center [444, 160] width 60 height 15
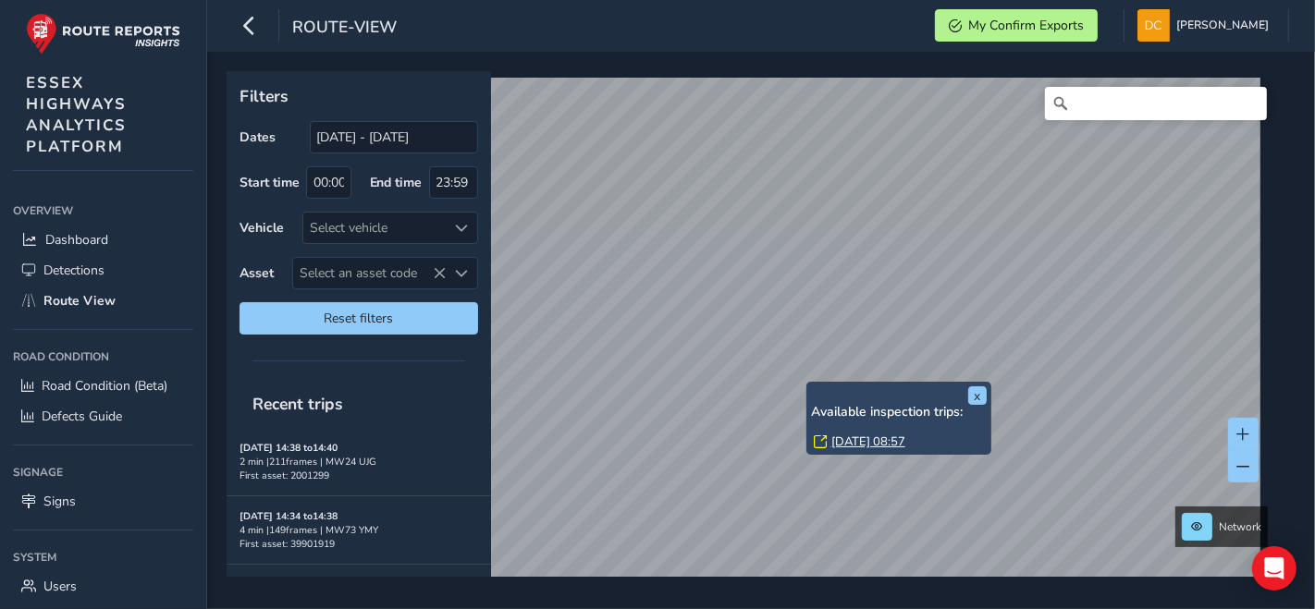
click at [842, 439] on link "Wed, 3 Sep, 08:57" at bounding box center [868, 442] width 74 height 17
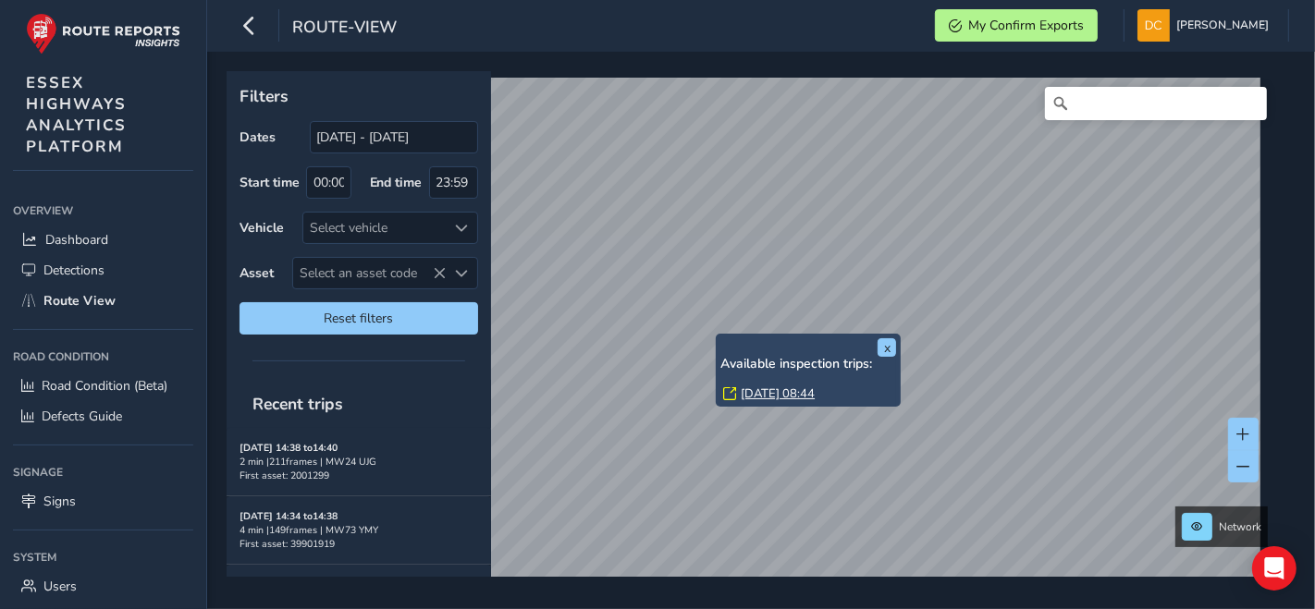
click at [747, 392] on link "[DATE] 08:44" at bounding box center [778, 394] width 74 height 17
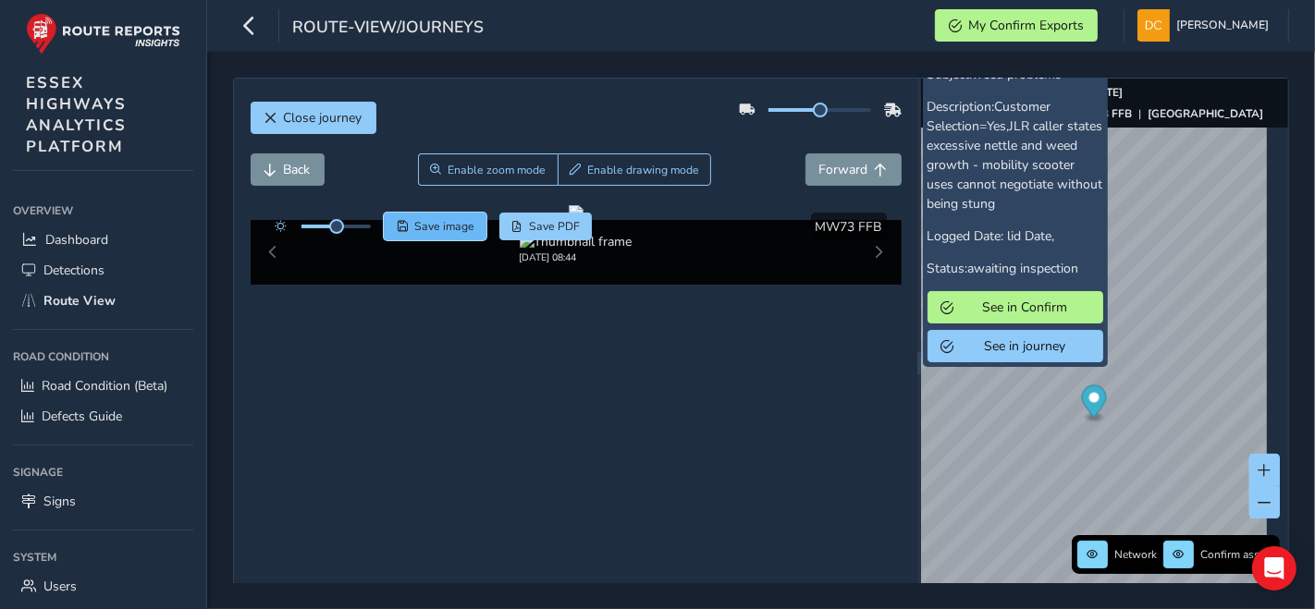
click at [438, 223] on span "Save image" at bounding box center [444, 226] width 60 height 15
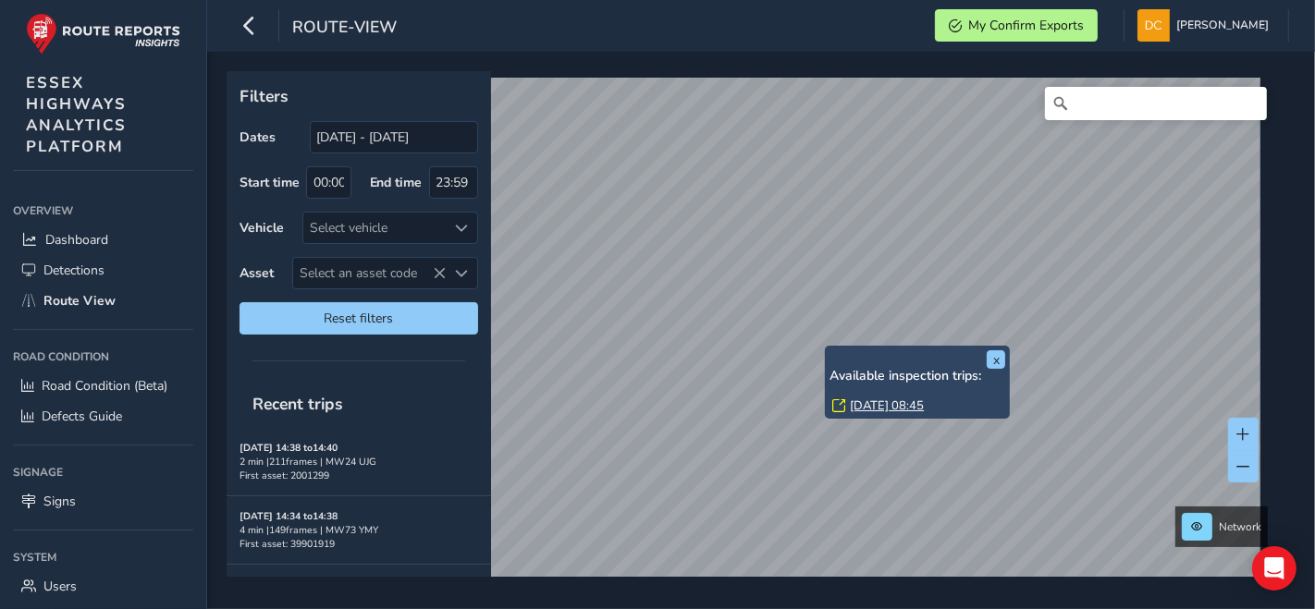
click at [873, 408] on link "Wed, 3 Sep, 08:45" at bounding box center [887, 406] width 74 height 17
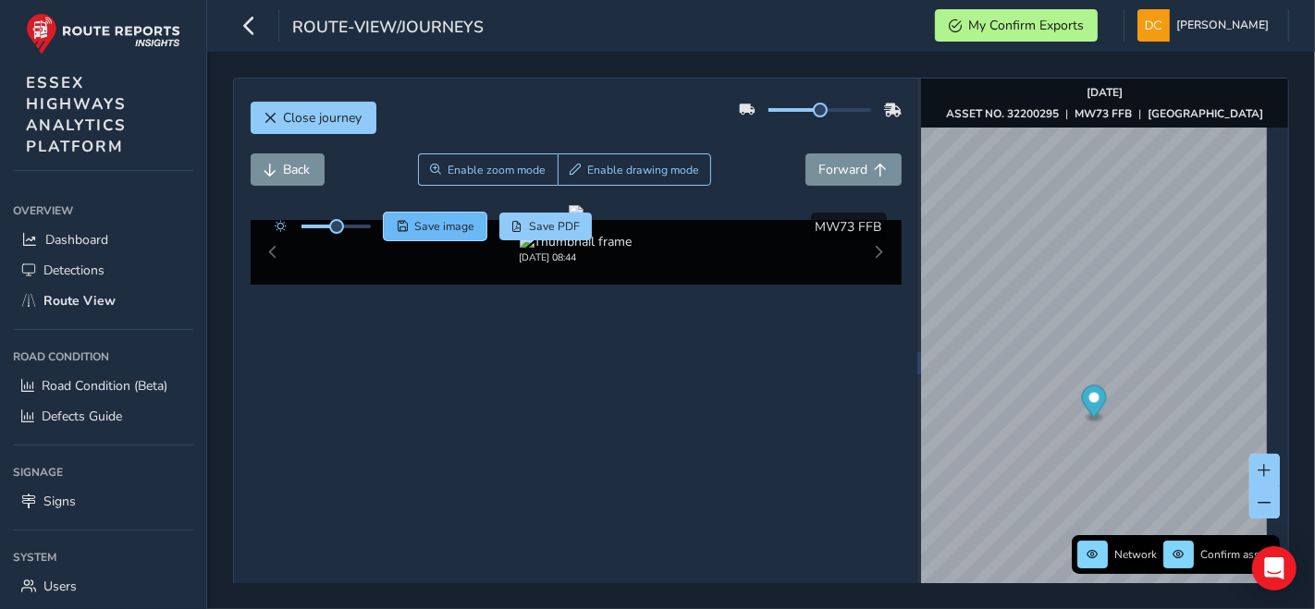
click at [401, 219] on button "Save image" at bounding box center [435, 227] width 103 height 28
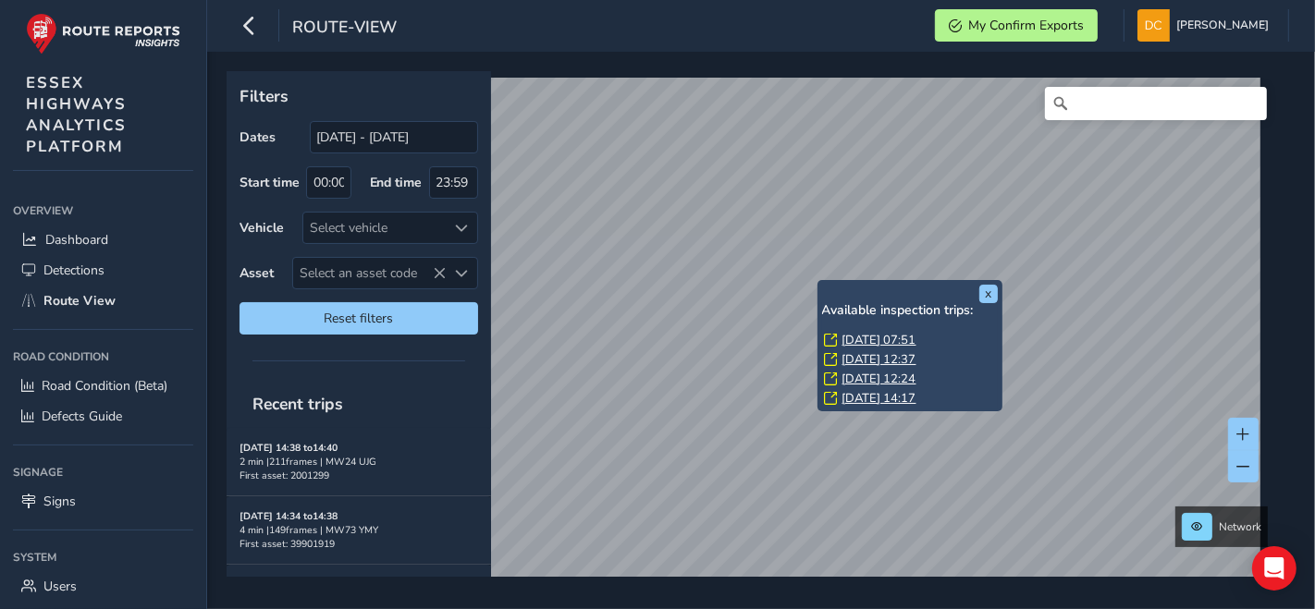
click at [848, 336] on link "Thu, 4 Sep, 07:51" at bounding box center [879, 340] width 74 height 17
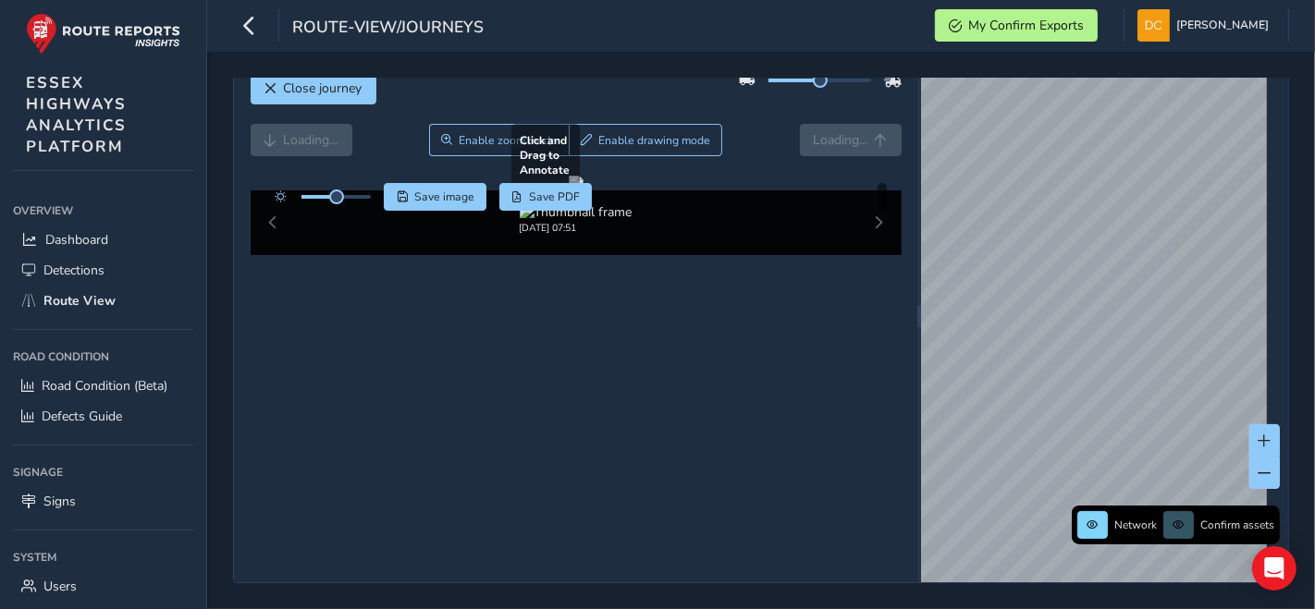
scroll to position [96, 0]
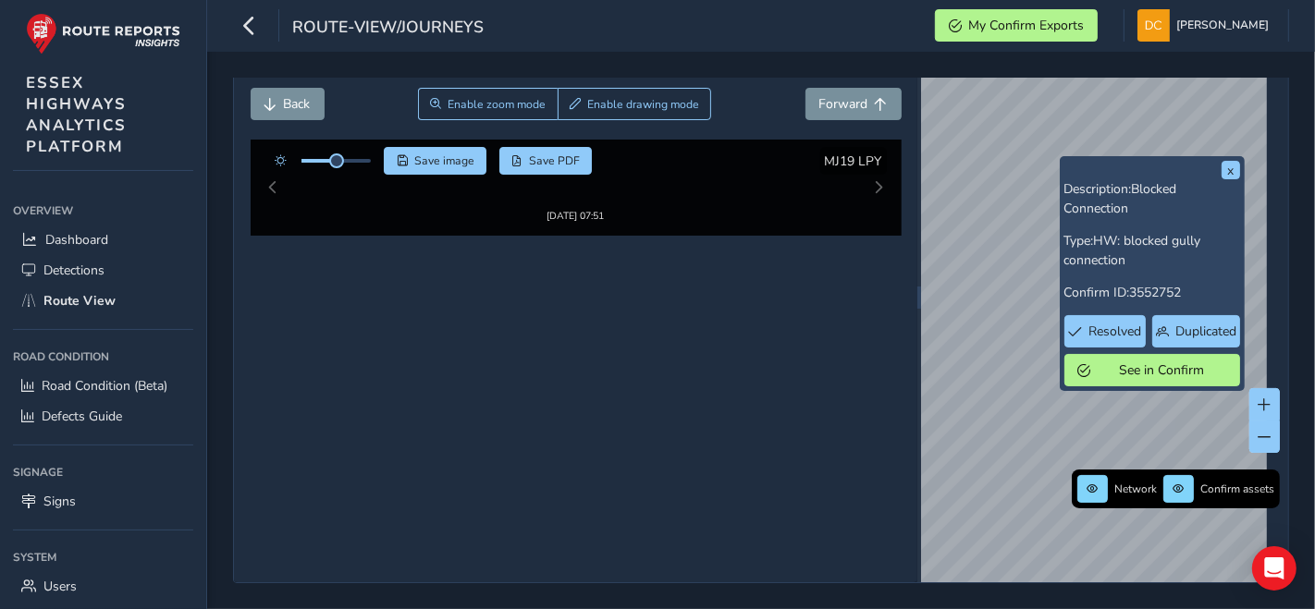
scroll to position [82, 0]
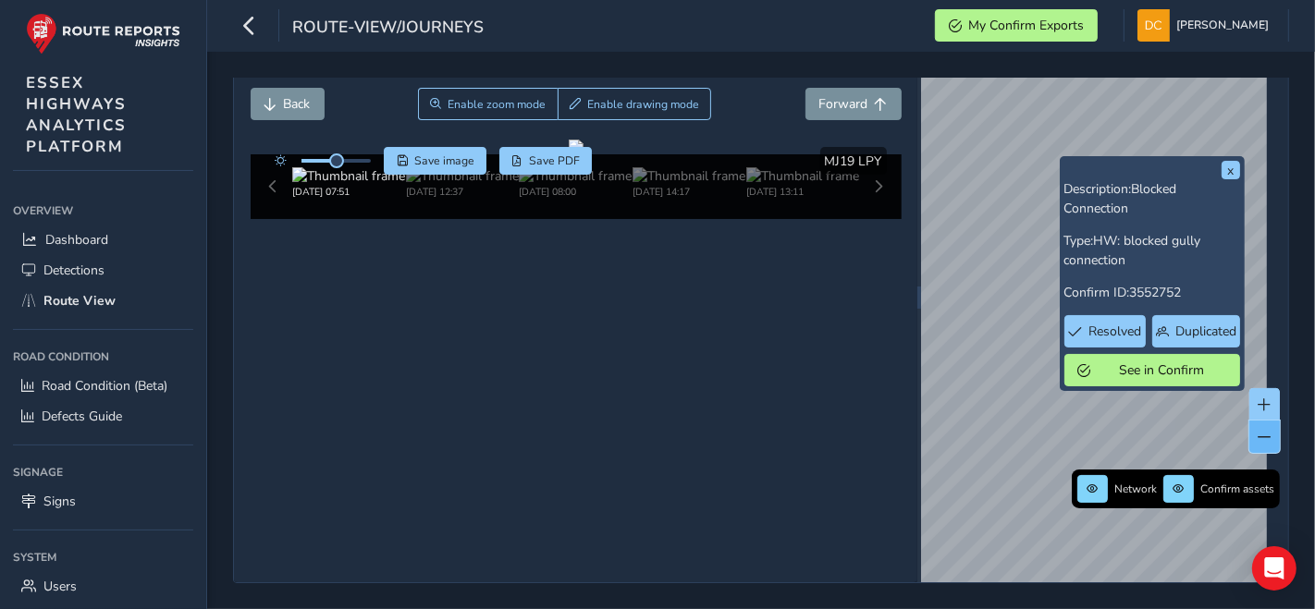
click at [1257, 431] on button at bounding box center [1264, 437] width 31 height 32
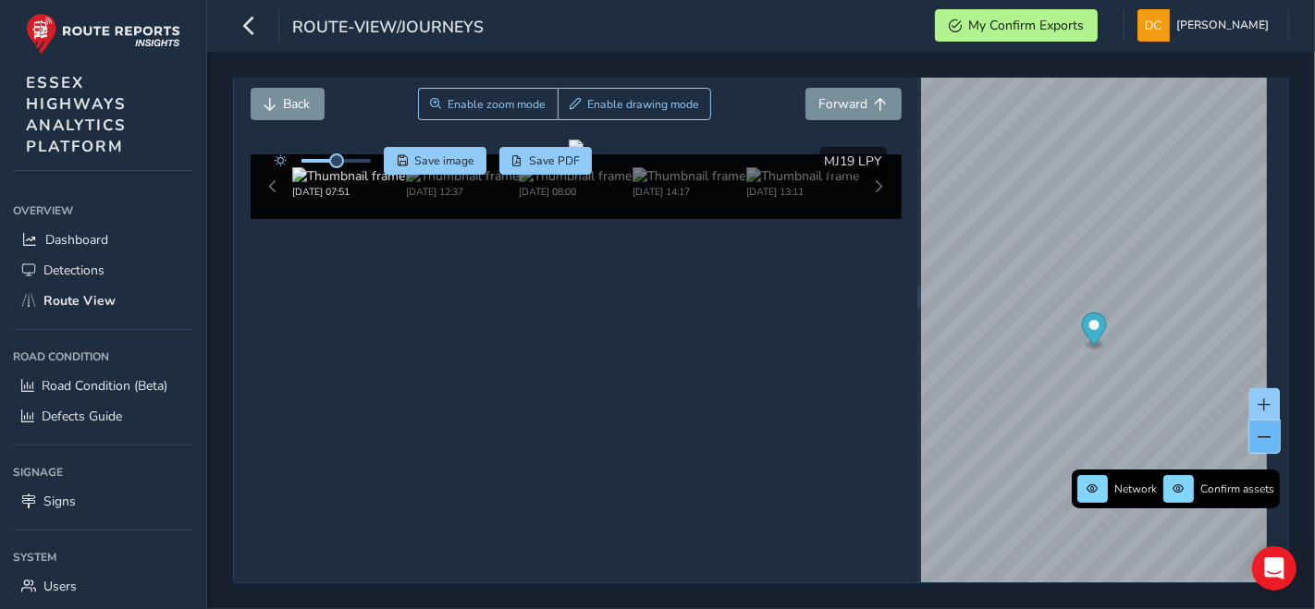
click at [1253, 430] on button at bounding box center [1264, 437] width 31 height 32
click at [1249, 430] on button at bounding box center [1264, 437] width 31 height 32
click at [1249, 388] on button at bounding box center [1264, 404] width 31 height 32
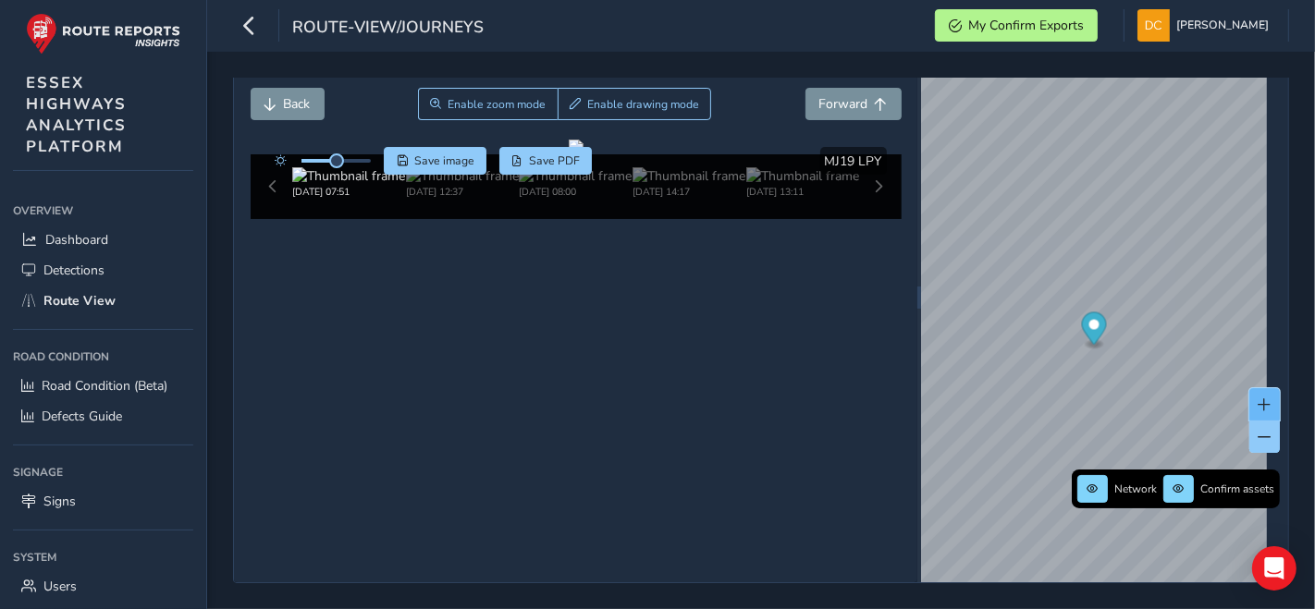
click at [1249, 388] on button at bounding box center [1264, 404] width 31 height 32
click at [1258, 399] on span at bounding box center [1264, 405] width 13 height 13
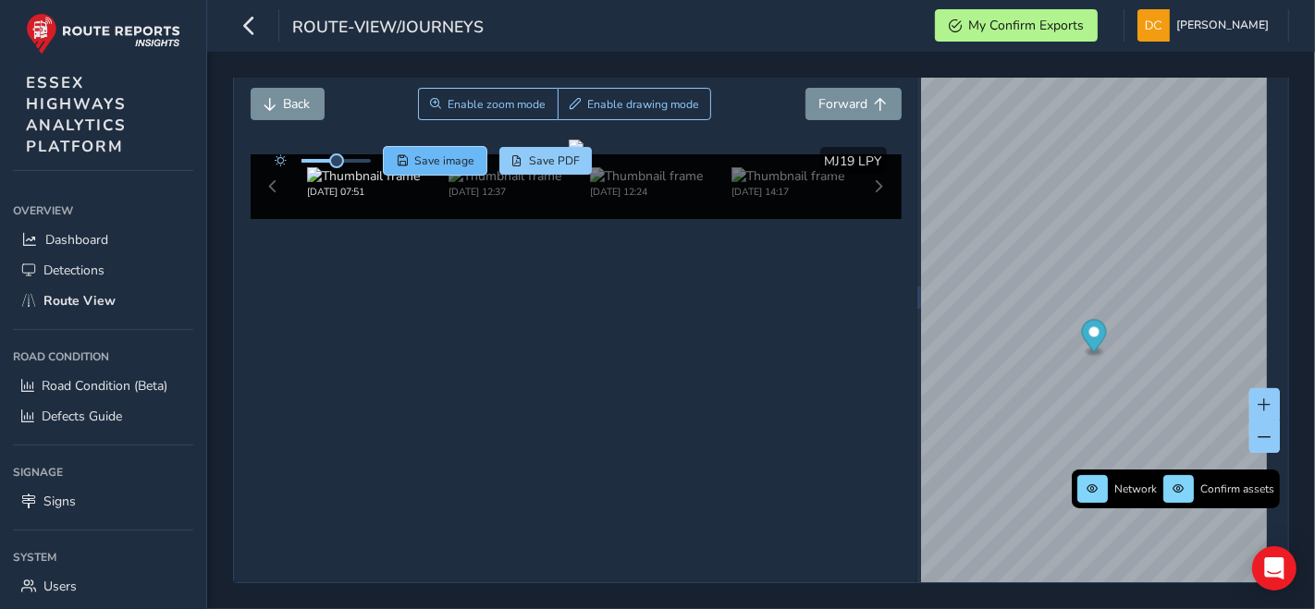
click at [436, 153] on span "Save image" at bounding box center [444, 160] width 60 height 15
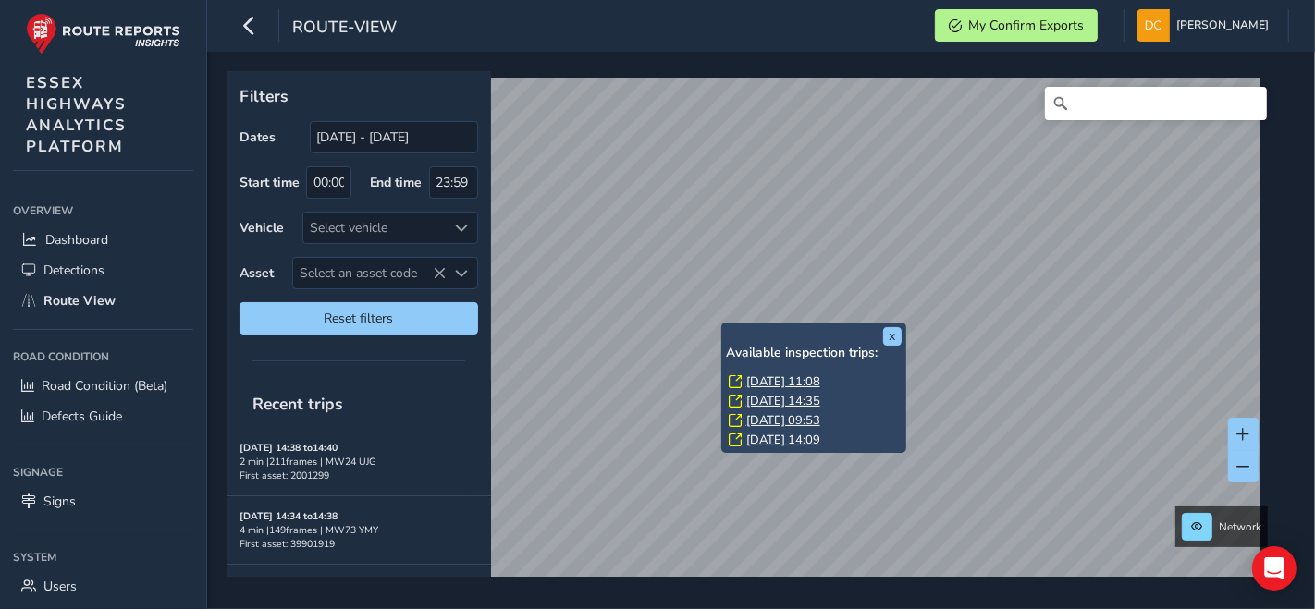
click at [755, 380] on link "[DATE] 11:08" at bounding box center [783, 382] width 74 height 17
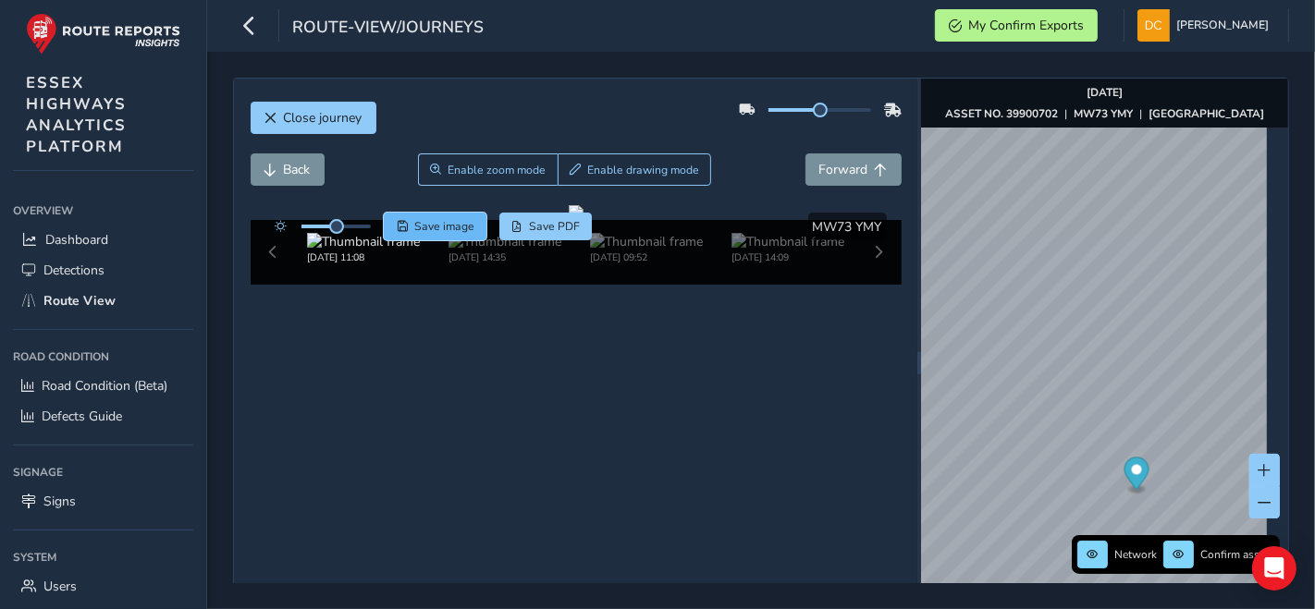
click at [428, 217] on button "Save image" at bounding box center [435, 227] width 103 height 28
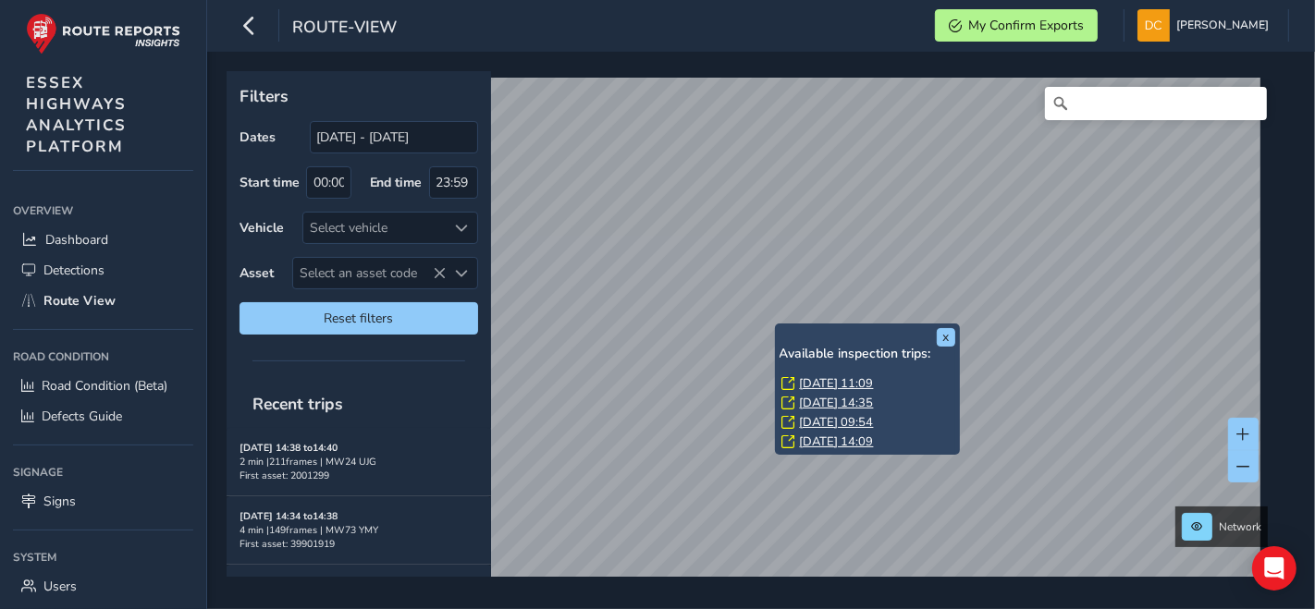
click at [821, 379] on link "[DATE] 11:09" at bounding box center [837, 383] width 74 height 17
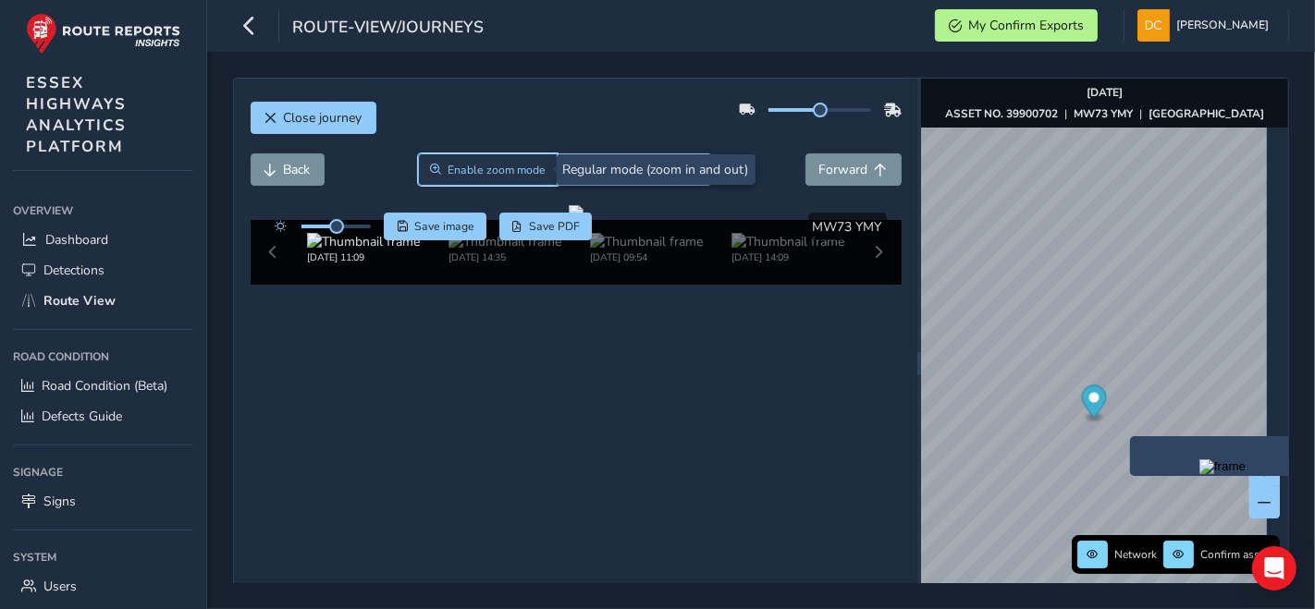
click at [485, 169] on span "Enable zoom mode" at bounding box center [497, 170] width 98 height 15
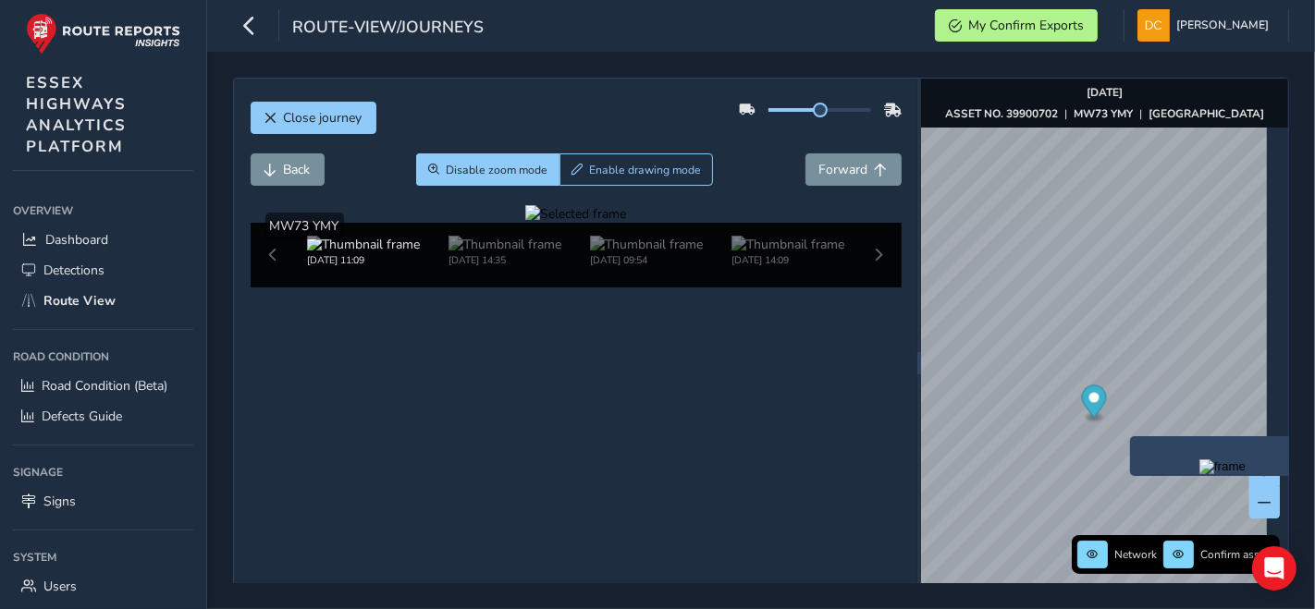
click at [525, 223] on div at bounding box center [575, 214] width 101 height 18
click at [736, 439] on img at bounding box center [320, 215] width 2663 height 1498
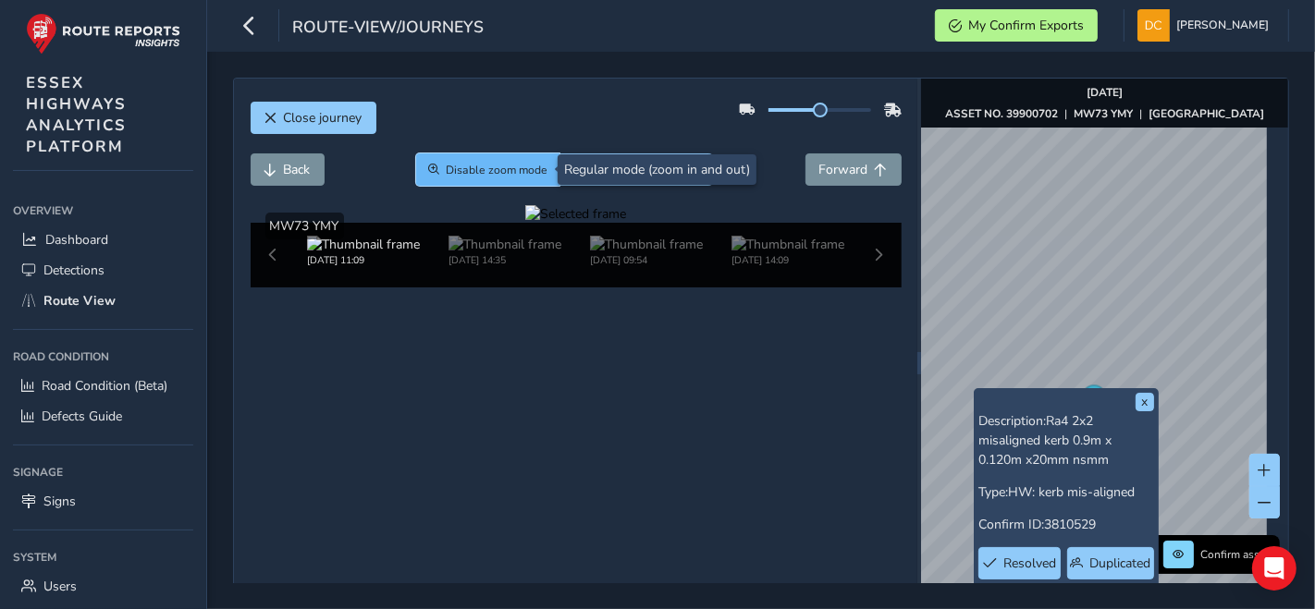
click at [514, 170] on span "Disable zoom mode" at bounding box center [497, 170] width 102 height 15
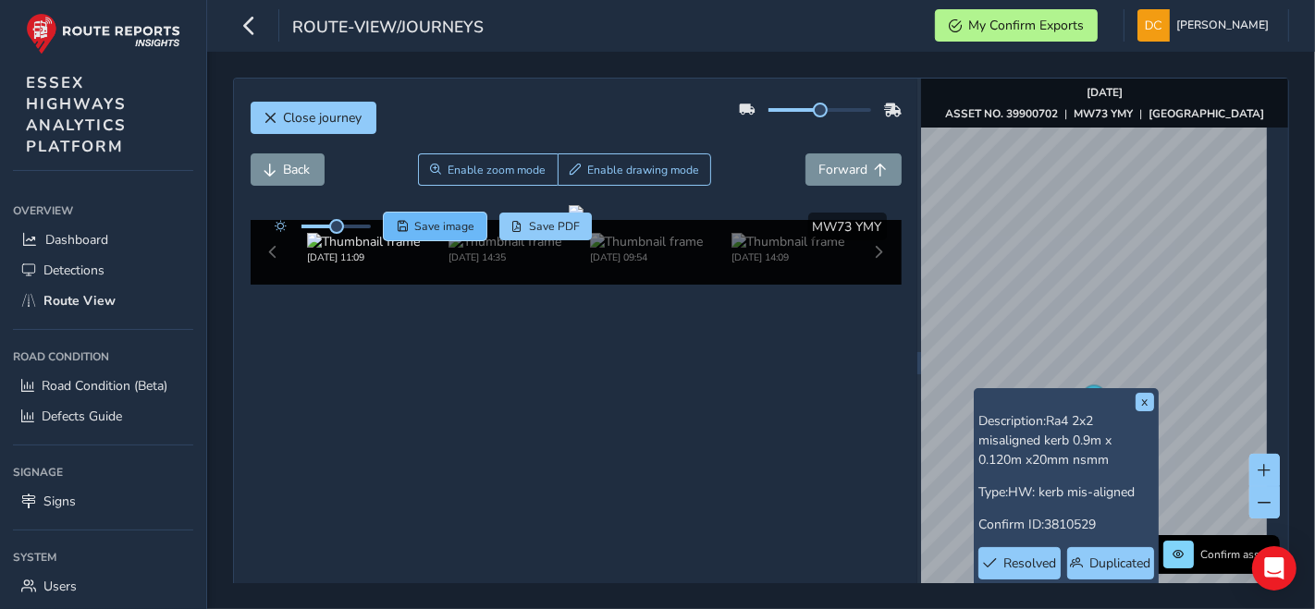
click at [415, 224] on span "Save image" at bounding box center [444, 226] width 60 height 15
click at [441, 233] on span "Save image" at bounding box center [444, 226] width 60 height 15
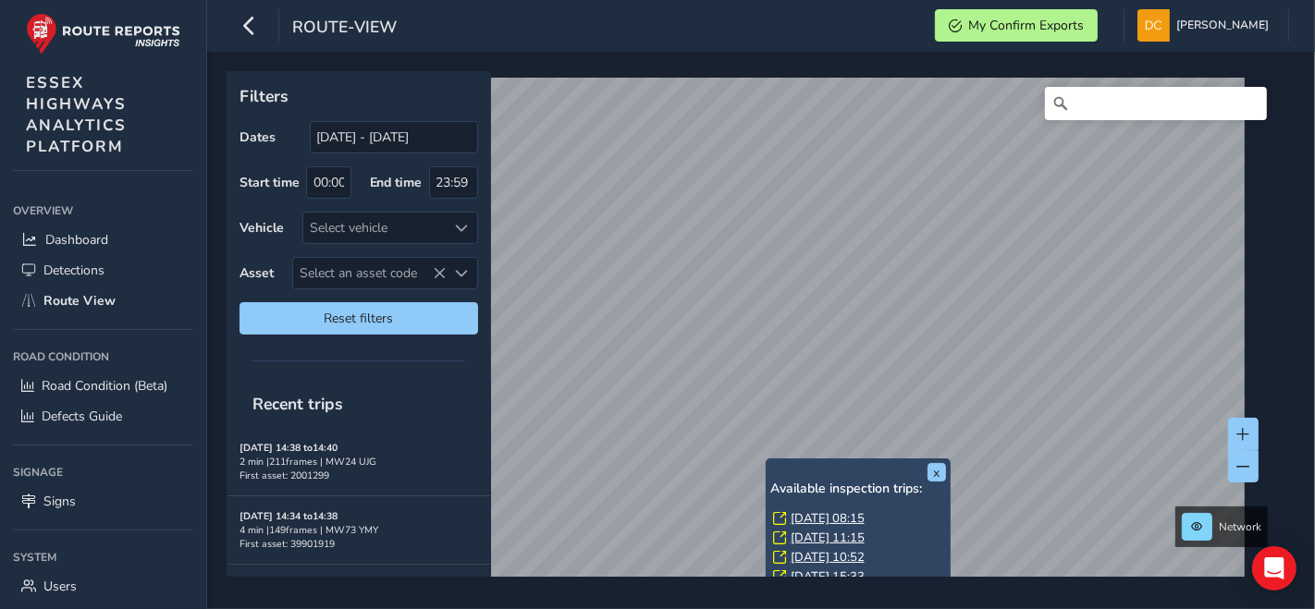
click at [795, 513] on link "[DATE] 08:15" at bounding box center [828, 518] width 74 height 17
